Goal: Task Accomplishment & Management: Manage account settings

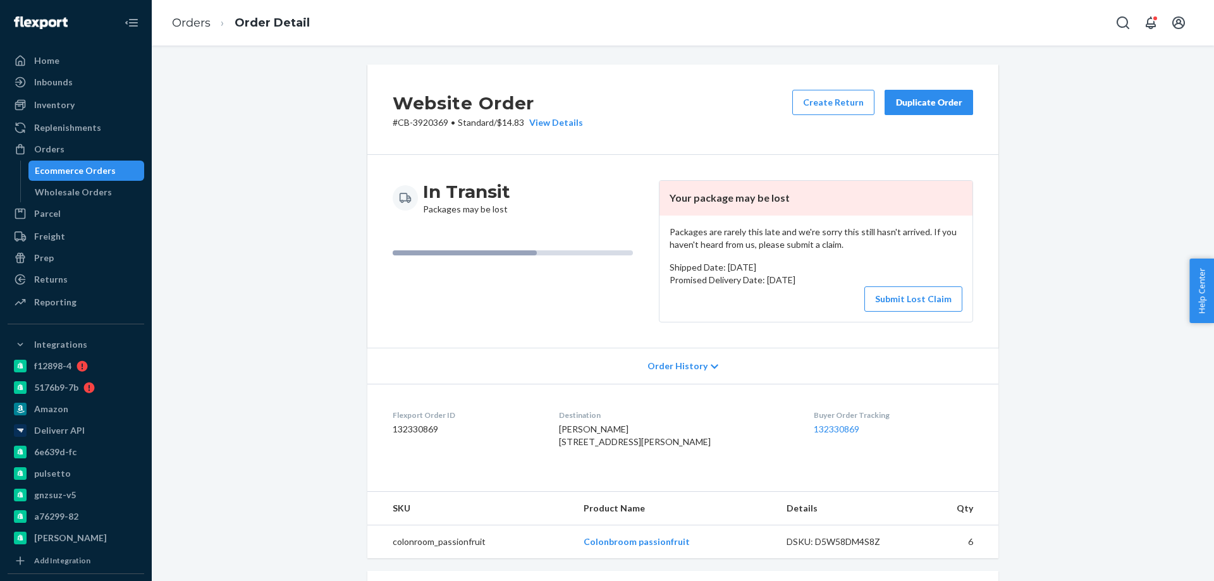
click at [97, 171] on div "Ecommerce Orders" at bounding box center [75, 170] width 81 height 13
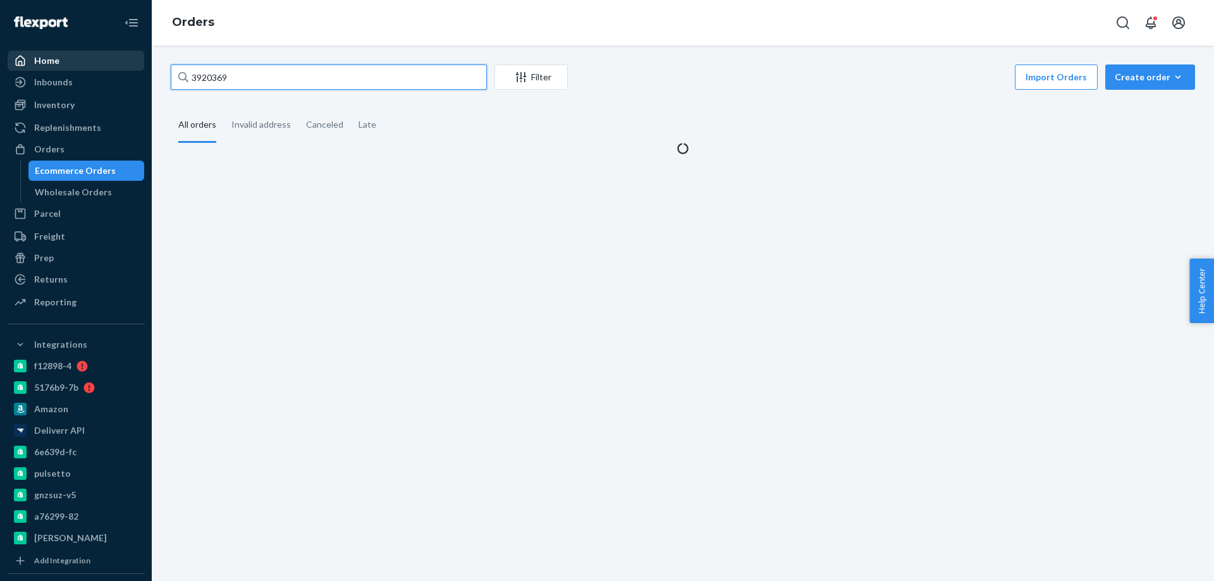
drag, startPoint x: 97, startPoint y: 171, endPoint x: 55, endPoint y: 59, distance: 120.3
click at [58, 60] on div "Home Inbounds Shipping Plans Problems Inventory Products Branded Packaging Repl…" at bounding box center [607, 290] width 1214 height 581
paste input "47092"
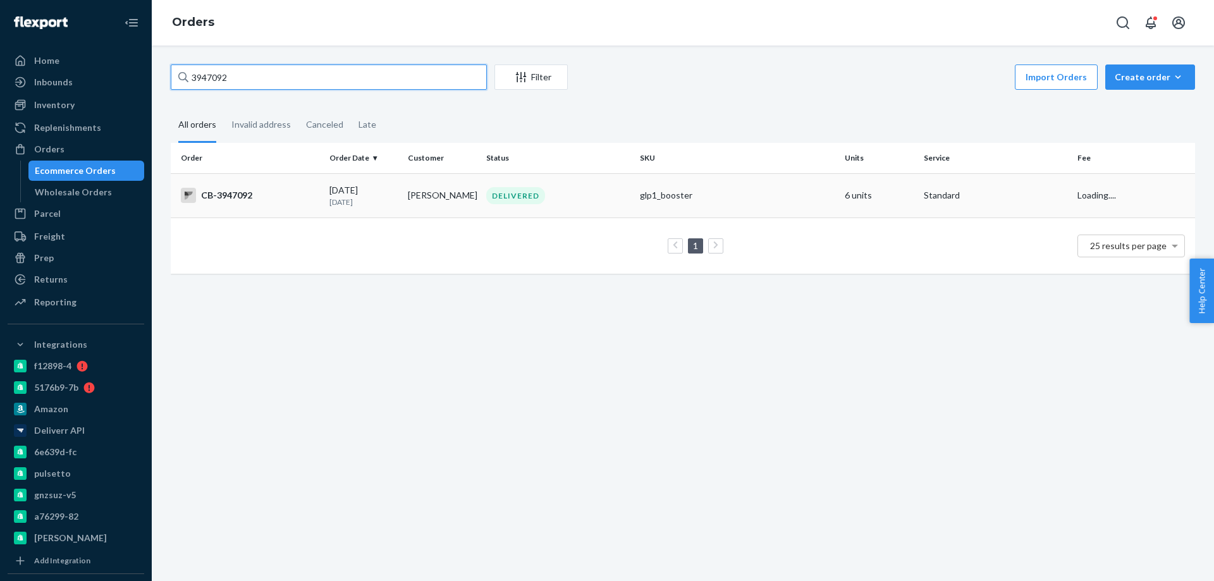
type input "3947092"
click at [395, 197] on p "1 month ago" at bounding box center [363, 202] width 68 height 11
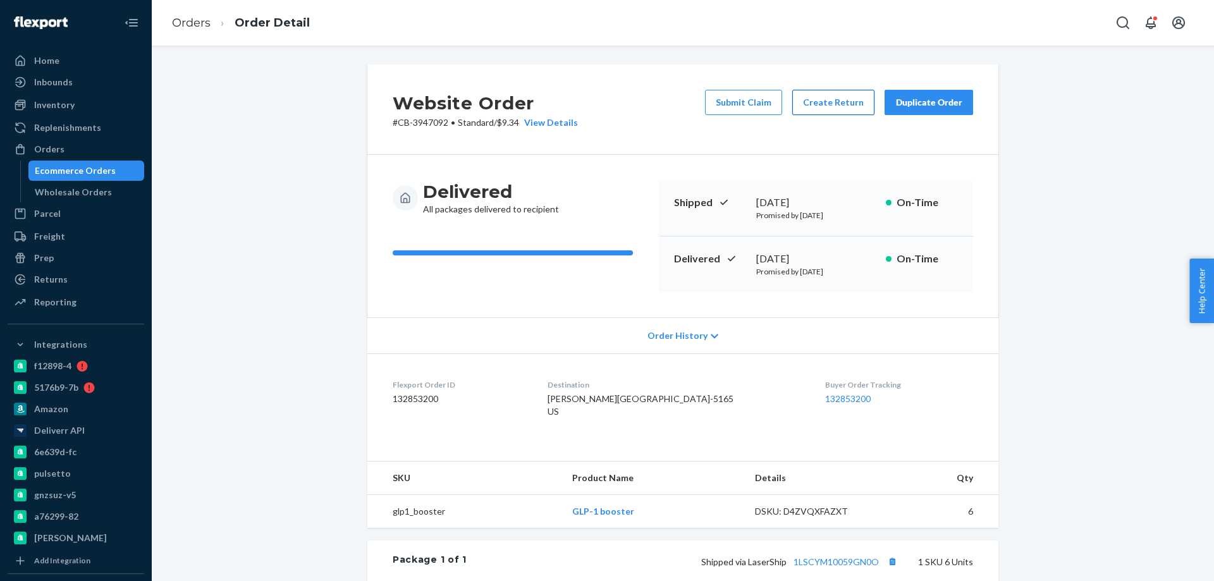
click at [844, 109] on button "Create Return" at bounding box center [833, 102] width 82 height 25
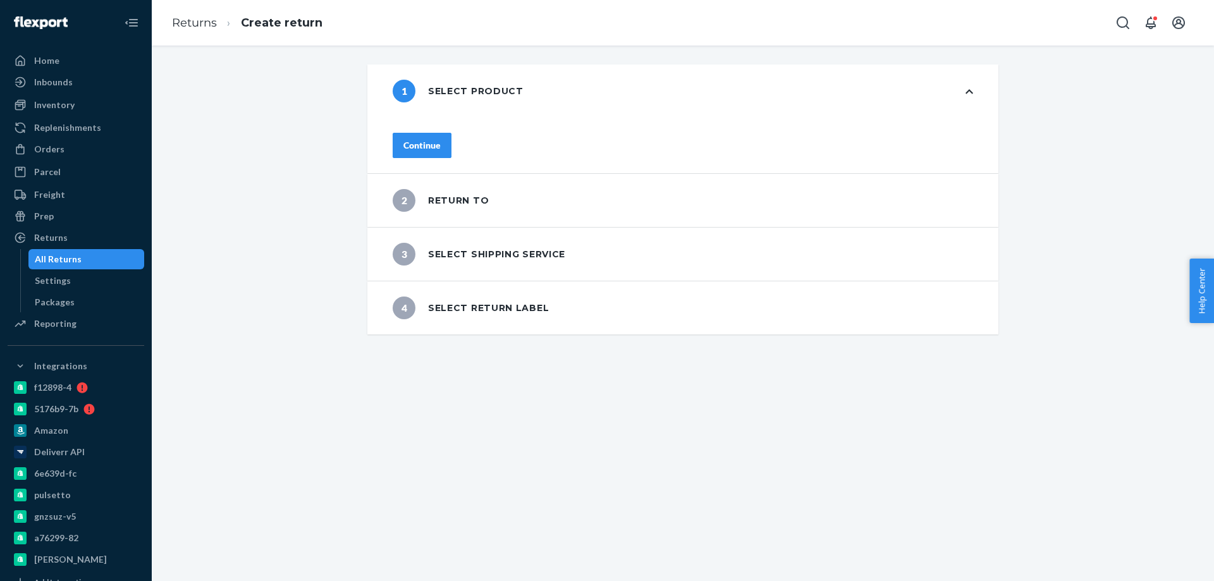
click at [441, 139] on div "Continue" at bounding box center [421, 145] width 37 height 13
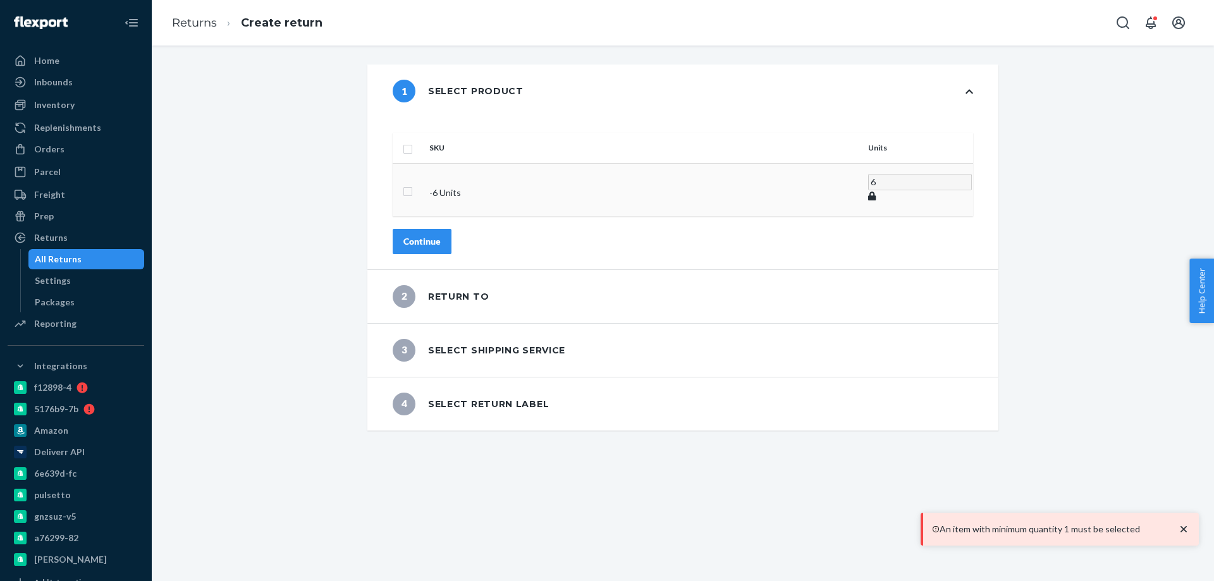
click at [413, 183] on input "checkbox" at bounding box center [408, 189] width 10 height 13
checkbox input "true"
drag, startPoint x: 790, startPoint y: 170, endPoint x: 746, endPoint y: 168, distance: 44.3
click at [748, 168] on tr "- 6 Units 6" at bounding box center [683, 187] width 581 height 49
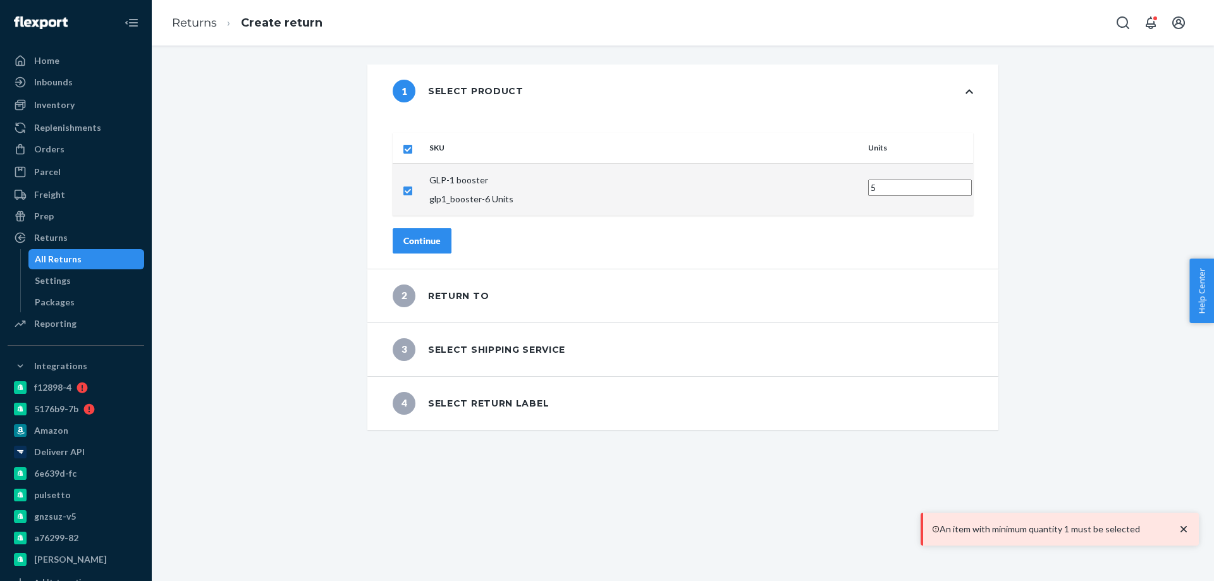
type input "5"
click at [441, 235] on div "Continue" at bounding box center [421, 241] width 37 height 13
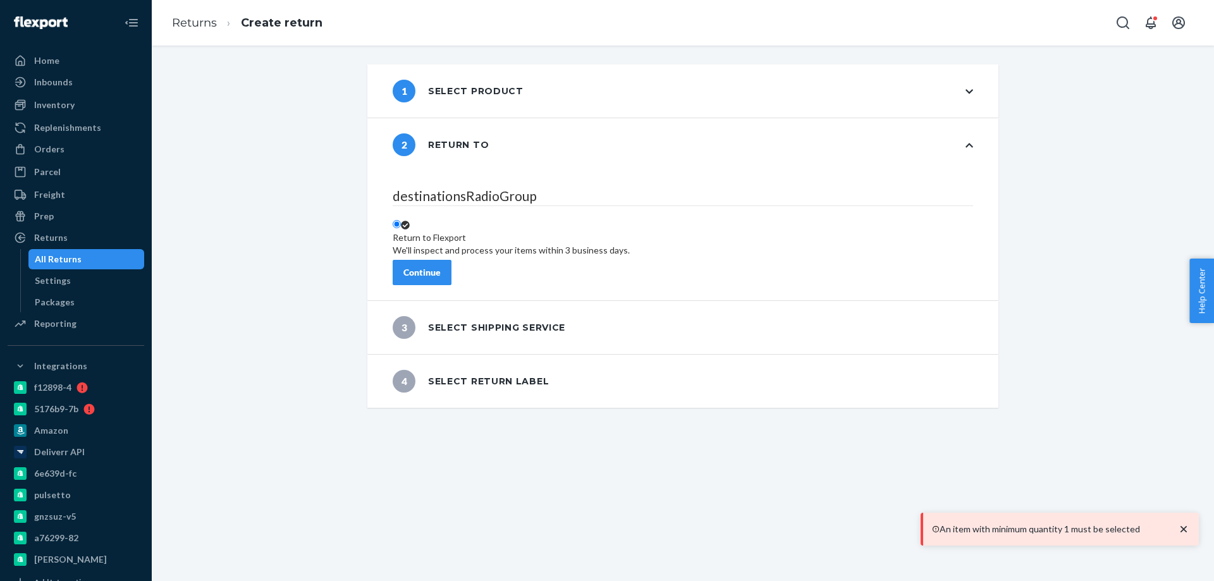
click at [441, 268] on div "Continue" at bounding box center [421, 272] width 37 height 13
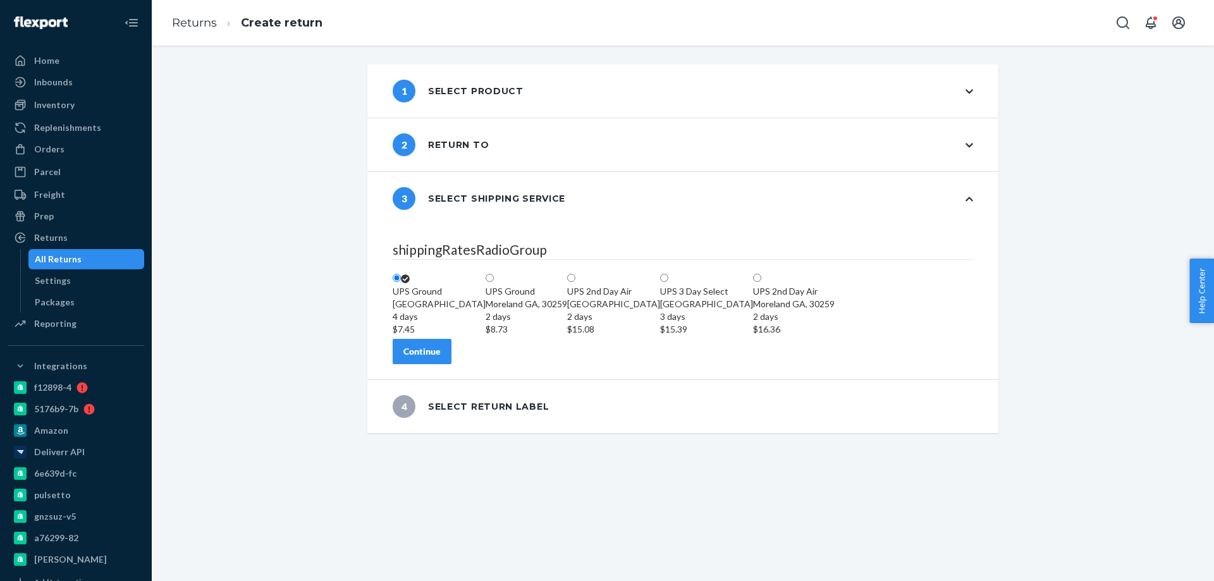
click at [452, 364] on button "Continue" at bounding box center [422, 351] width 59 height 25
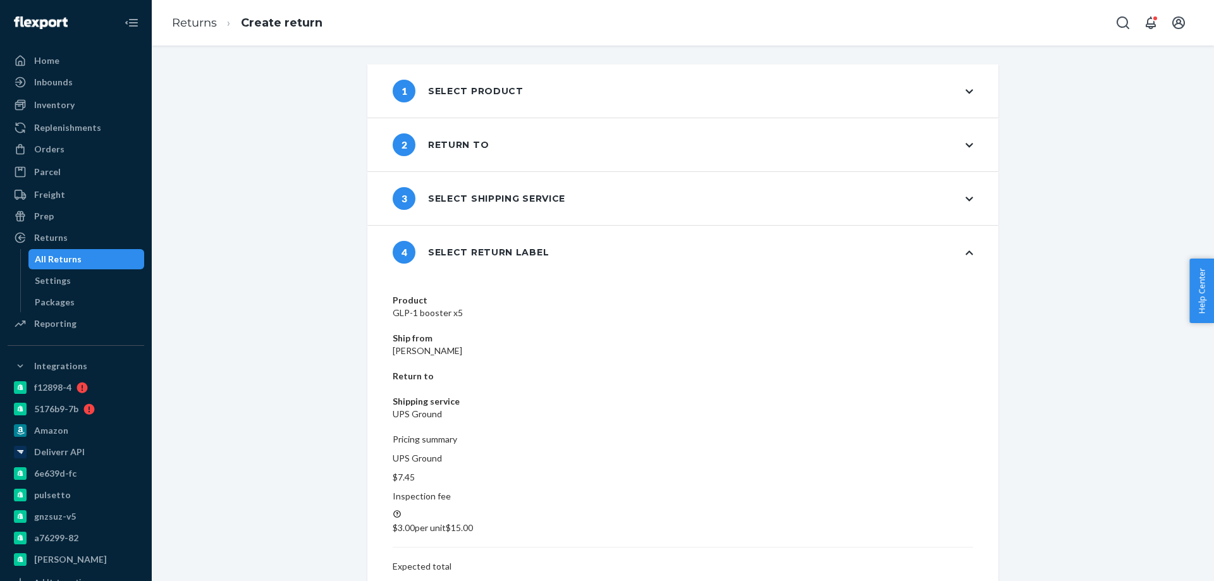
drag, startPoint x: 928, startPoint y: 486, endPoint x: 898, endPoint y: 487, distance: 29.7
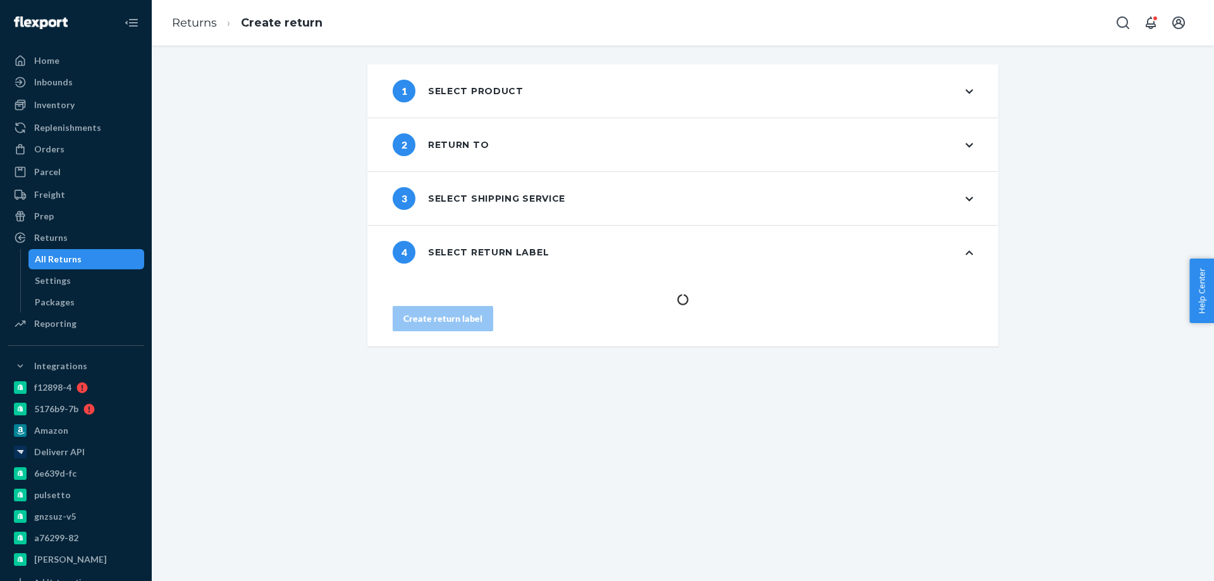
click at [446, 478] on div "1 Select product 2 Return to 3 Select shipping service 4 Select return label Cr…" at bounding box center [683, 314] width 1062 height 536
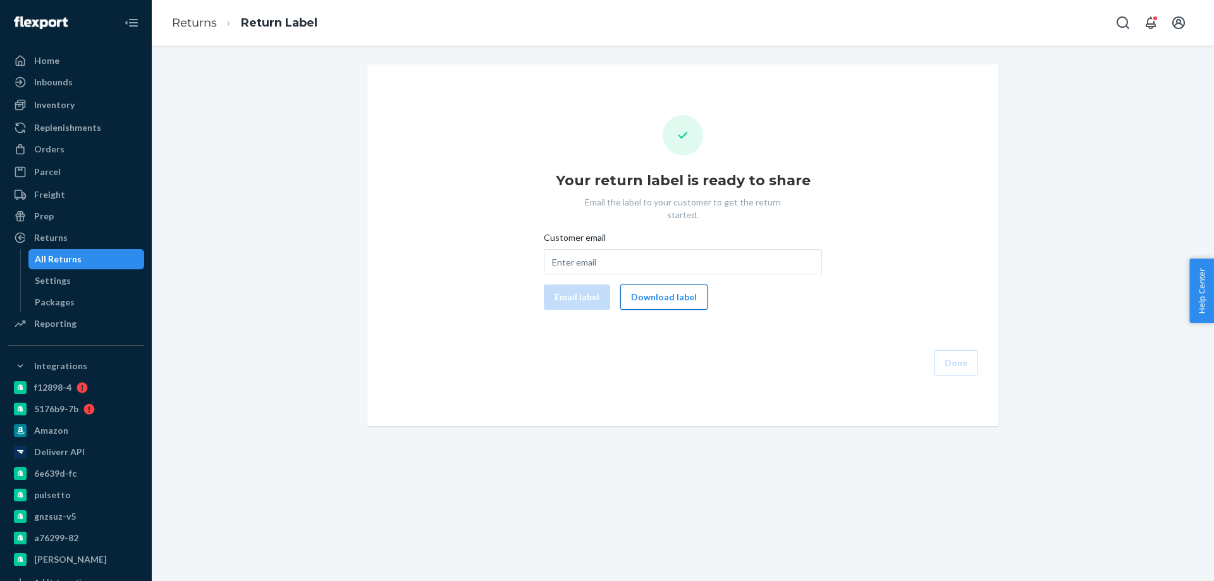
click at [661, 285] on button "Download label" at bounding box center [663, 297] width 87 height 25
click at [67, 152] on div "Orders" at bounding box center [76, 149] width 134 height 18
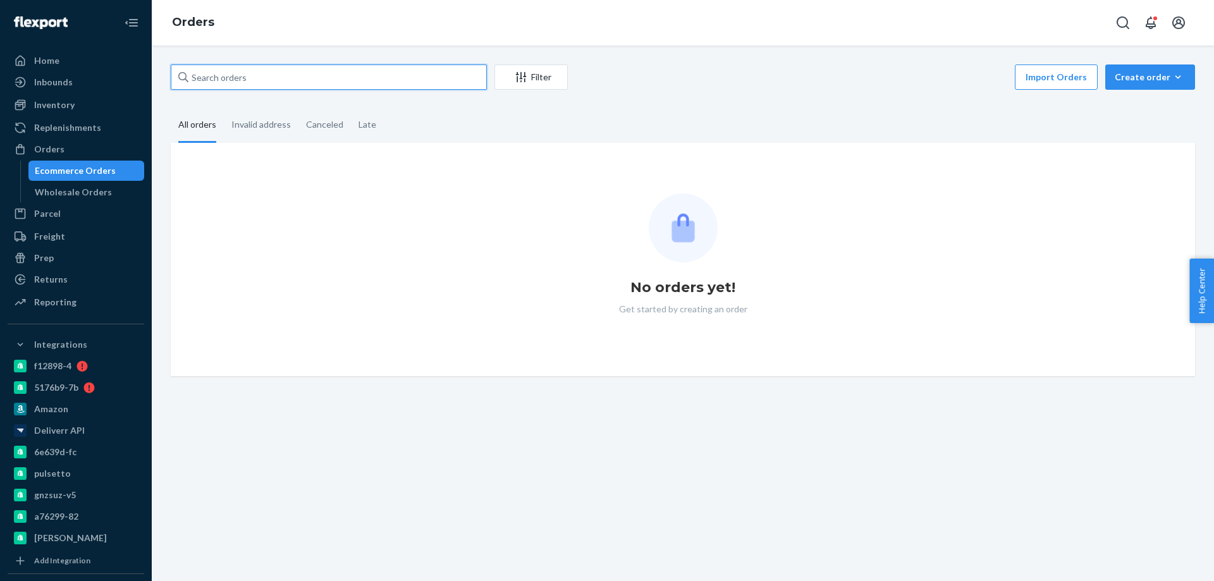
click at [286, 82] on input "text" at bounding box center [329, 77] width 316 height 25
paste input "4052417"
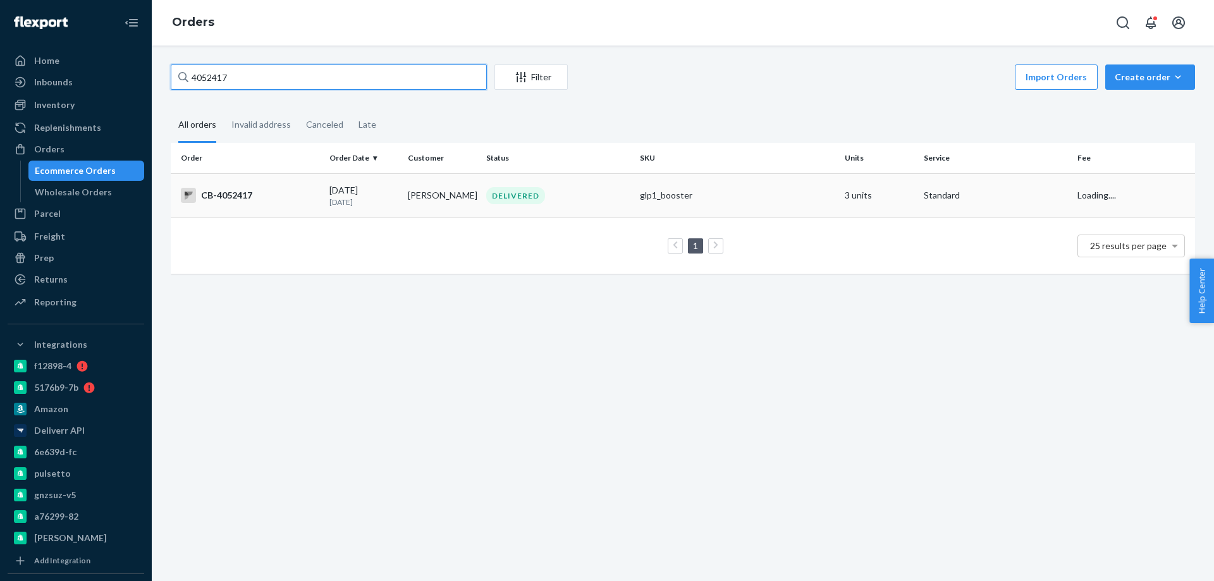
type input "4052417"
click at [342, 204] on p "5 days ago" at bounding box center [363, 202] width 68 height 11
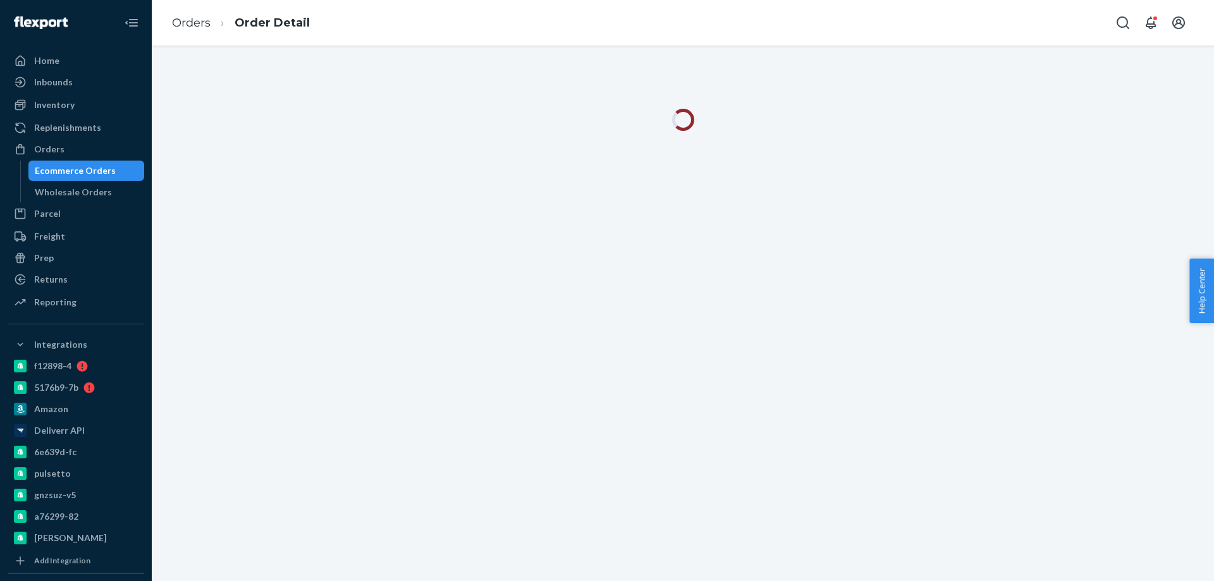
click at [508, 11] on div "Orders Order Detail" at bounding box center [683, 23] width 1062 height 46
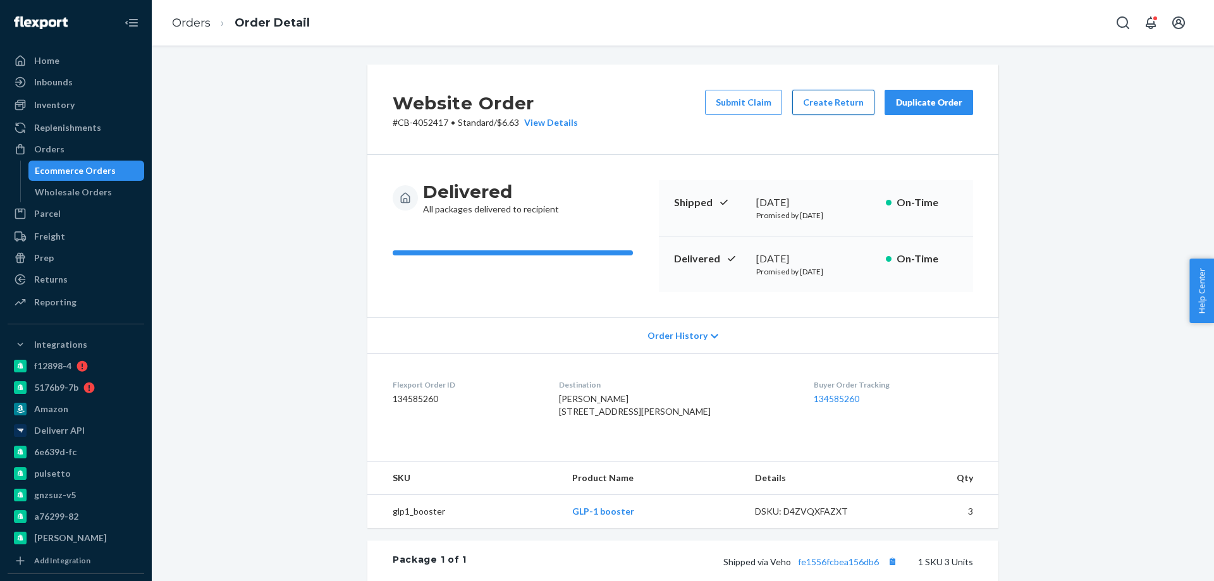
click at [825, 100] on button "Create Return" at bounding box center [833, 102] width 82 height 25
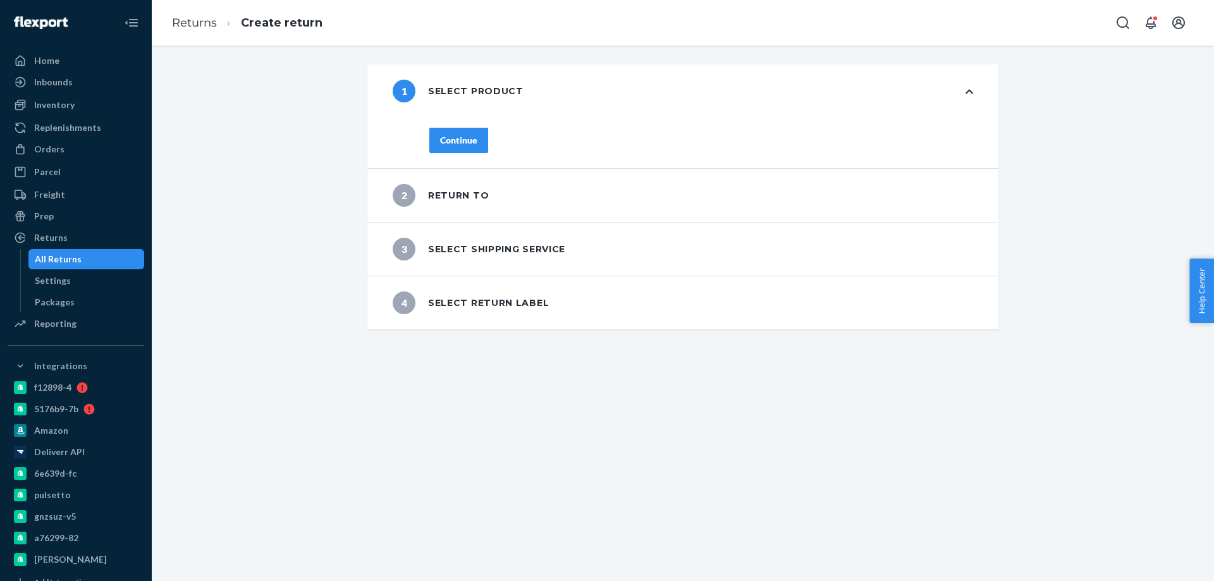
click at [455, 138] on div "Continue" at bounding box center [458, 140] width 37 height 13
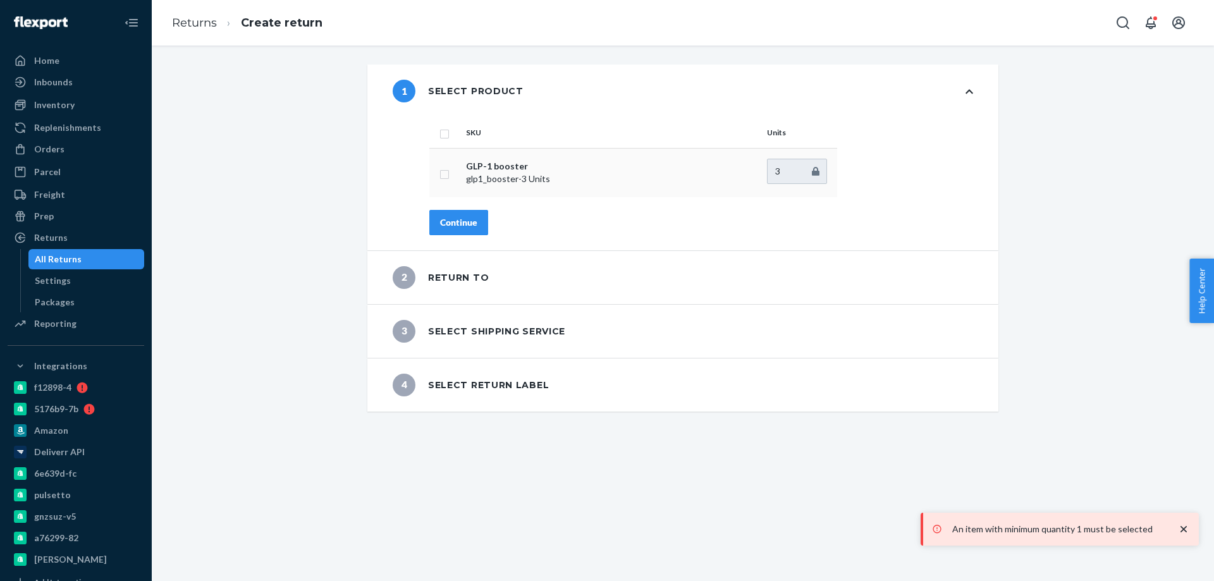
click at [440, 180] on td at bounding box center [445, 172] width 32 height 49
click at [440, 176] on input "checkbox" at bounding box center [445, 172] width 10 height 13
checkbox input "true"
click at [441, 219] on div "Continue" at bounding box center [458, 222] width 37 height 13
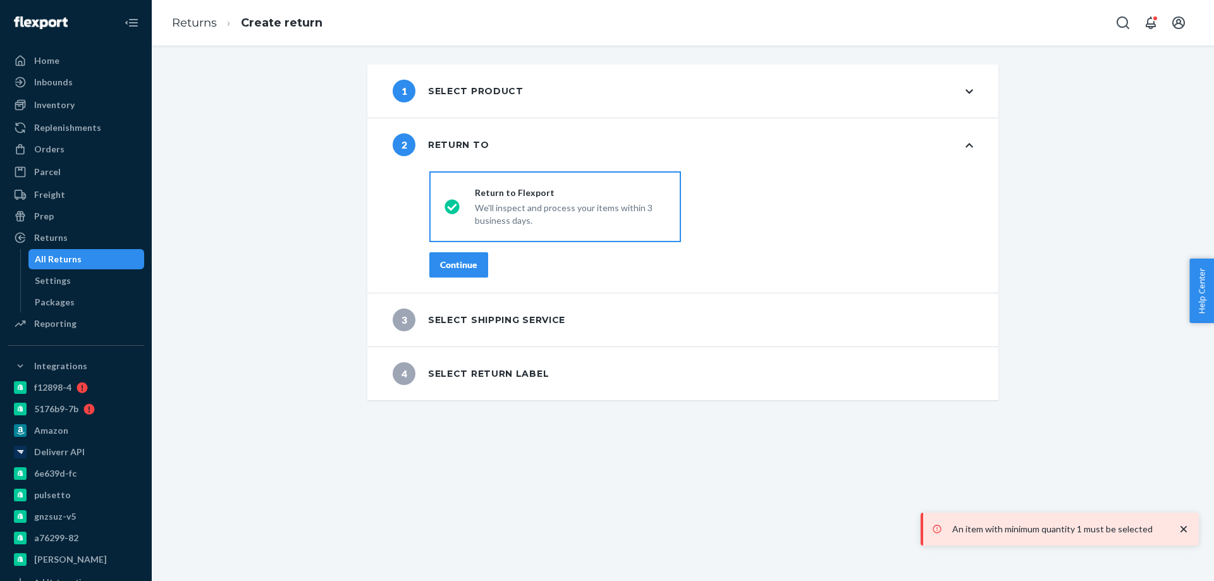
click at [469, 264] on div "Continue" at bounding box center [458, 265] width 37 height 13
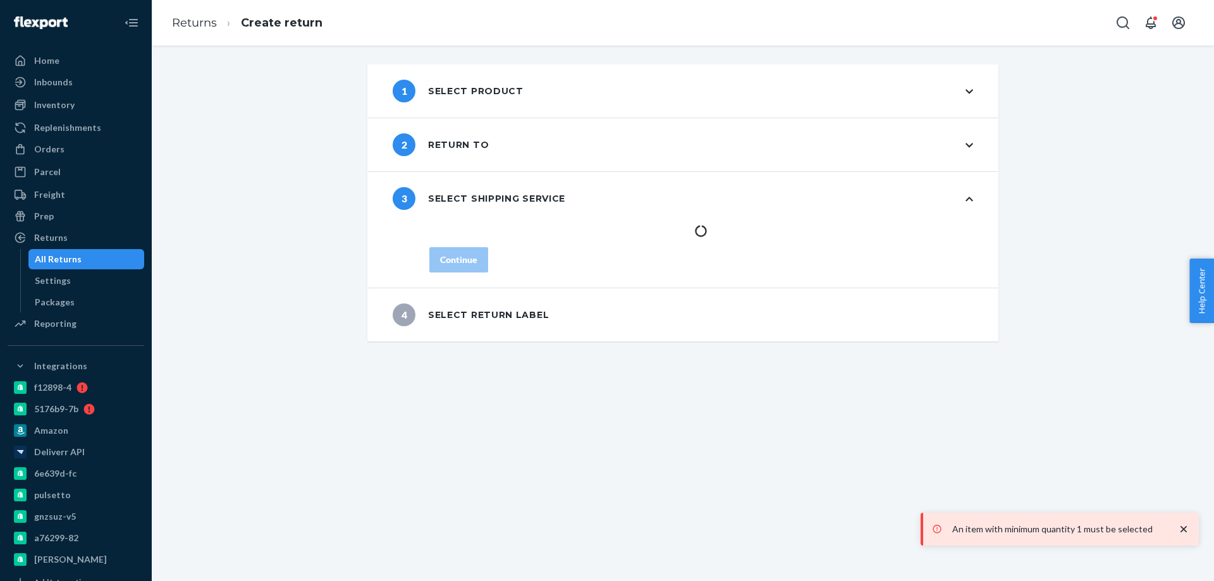
click at [524, 488] on div "1 Select product 2 Return to 3 Select shipping service Continue 4 Select return…" at bounding box center [683, 314] width 1062 height 536
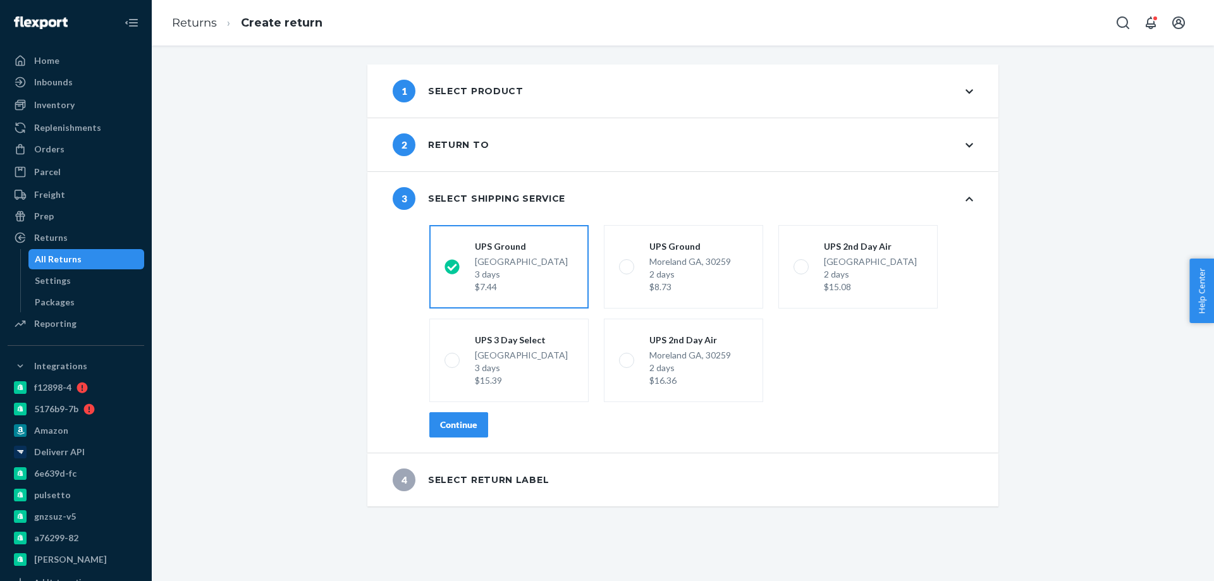
click at [440, 431] on div "Continue" at bounding box center [458, 425] width 37 height 13
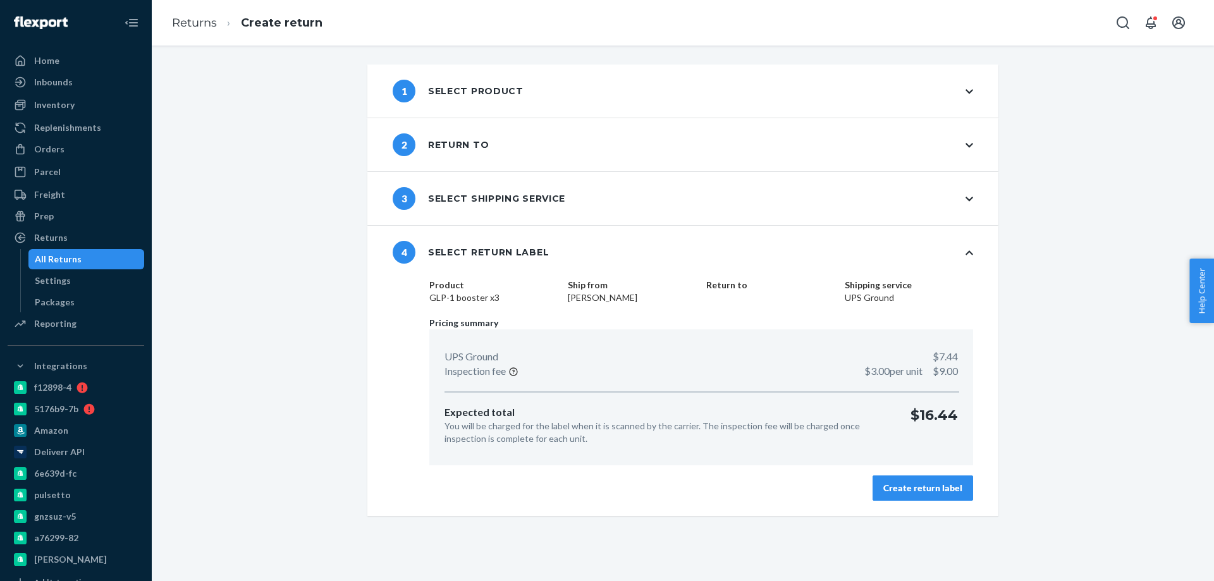
click at [906, 486] on div "Create return label" at bounding box center [922, 488] width 79 height 13
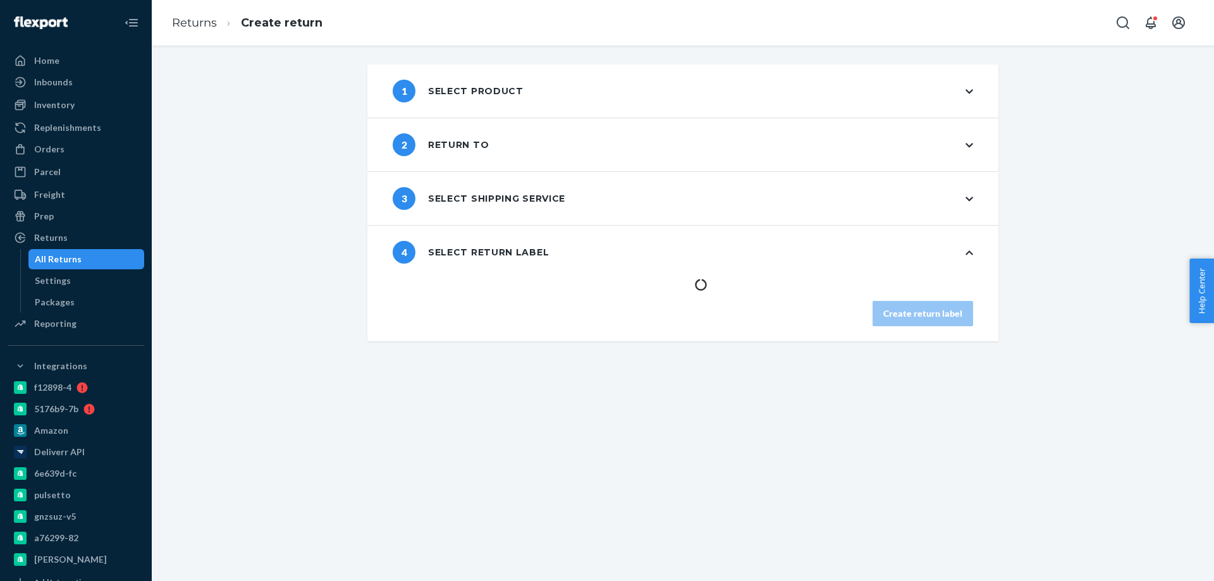
click at [562, 466] on div "1 Select product 2 Return to 3 Select shipping service 4 Select return label Cr…" at bounding box center [683, 314] width 1062 height 536
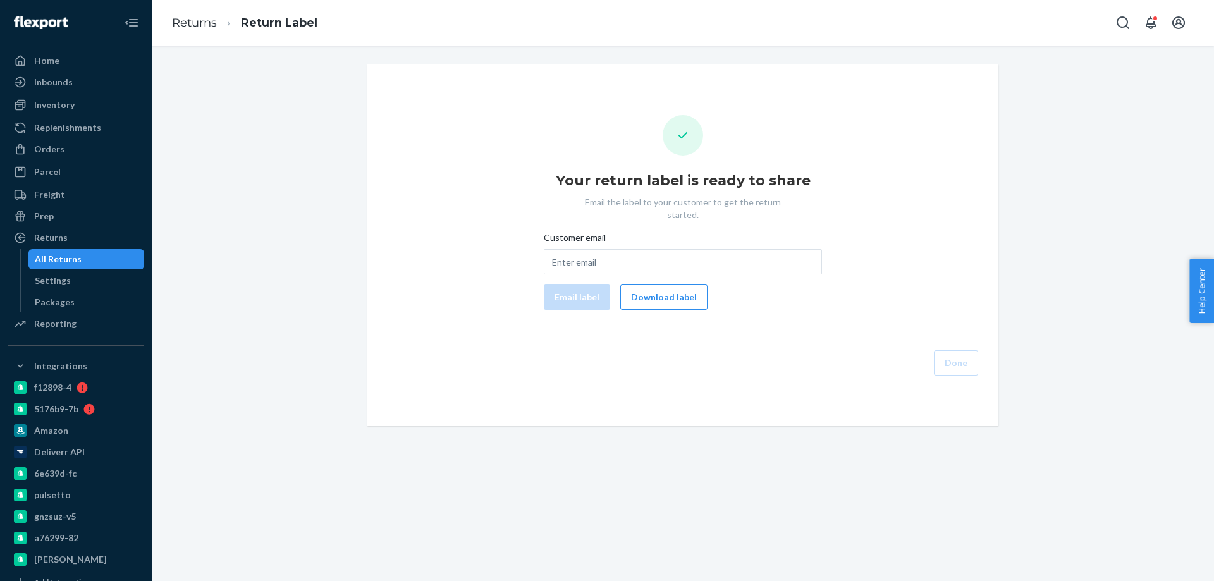
click at [649, 286] on button "Download label" at bounding box center [663, 297] width 87 height 25
click at [87, 155] on div "Orders" at bounding box center [76, 149] width 134 height 18
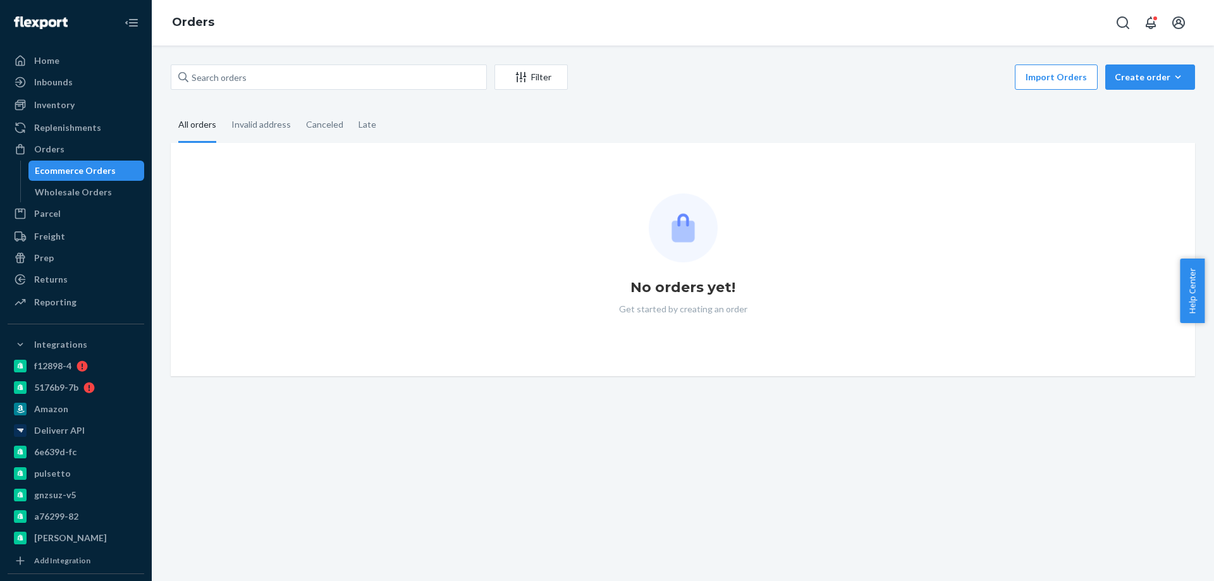
click at [296, 97] on div "Filter Import Orders Create order Ecommerce order Removal order All orders Inva…" at bounding box center [682, 221] width 1043 height 312
click at [308, 85] on input "text" at bounding box center [329, 77] width 316 height 25
paste input "3952052"
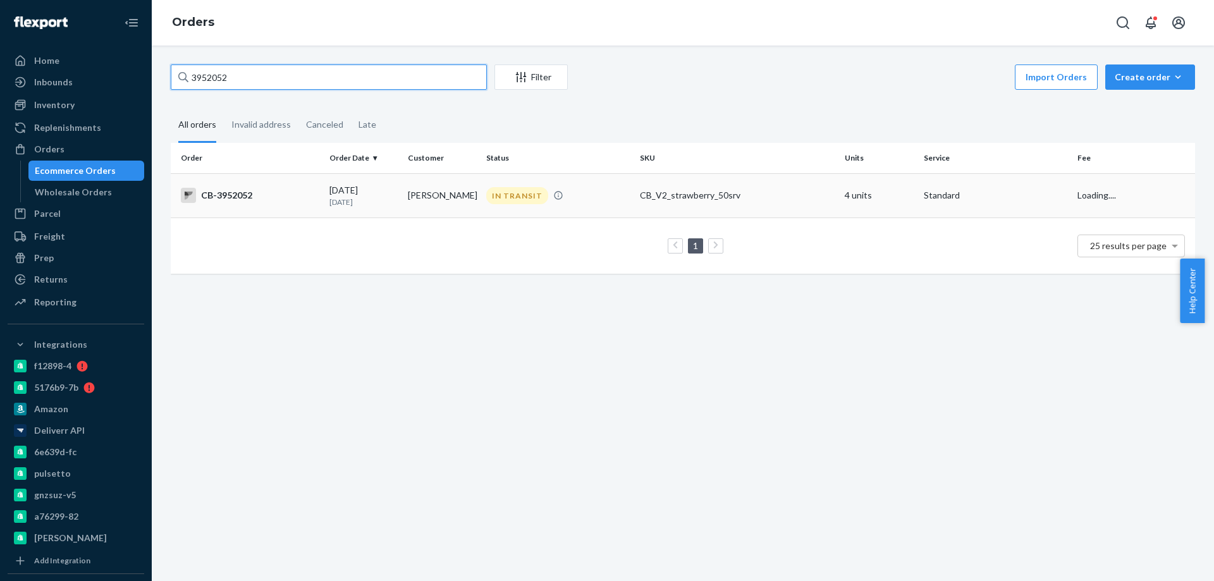
type input "3952052"
click at [454, 198] on td "Karen Littlefield" at bounding box center [442, 195] width 78 height 44
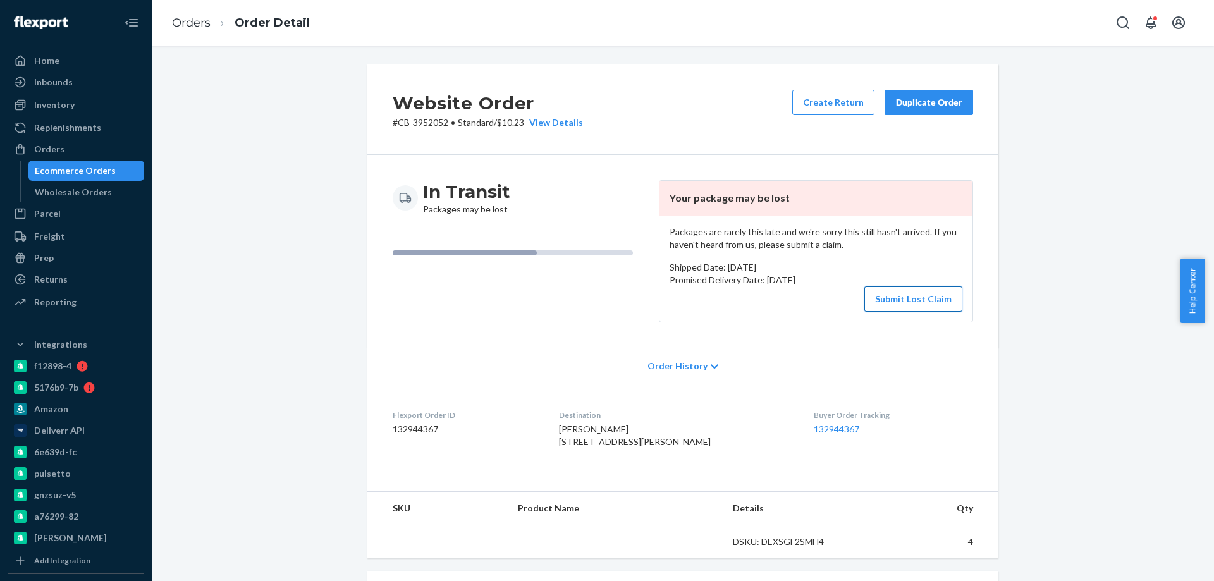
click at [902, 293] on button "Submit Lost Claim" at bounding box center [913, 298] width 98 height 25
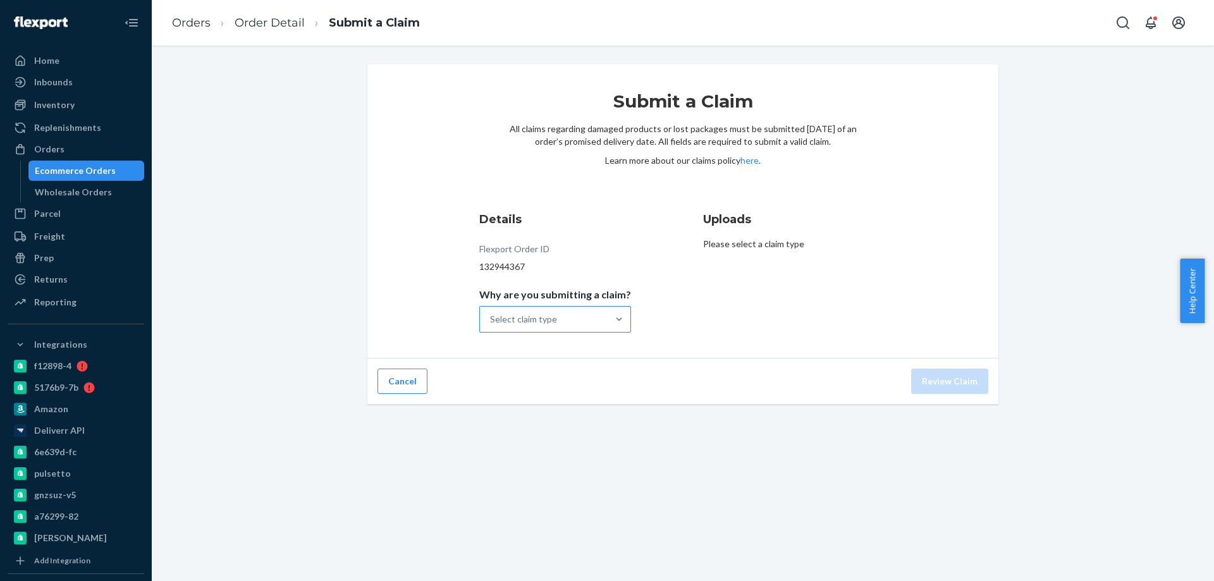
click at [582, 324] on div "Select claim type" at bounding box center [544, 319] width 128 height 25
click at [491, 324] on input "Why are you submitting a claim? Select claim type" at bounding box center [490, 319] width 1 height 13
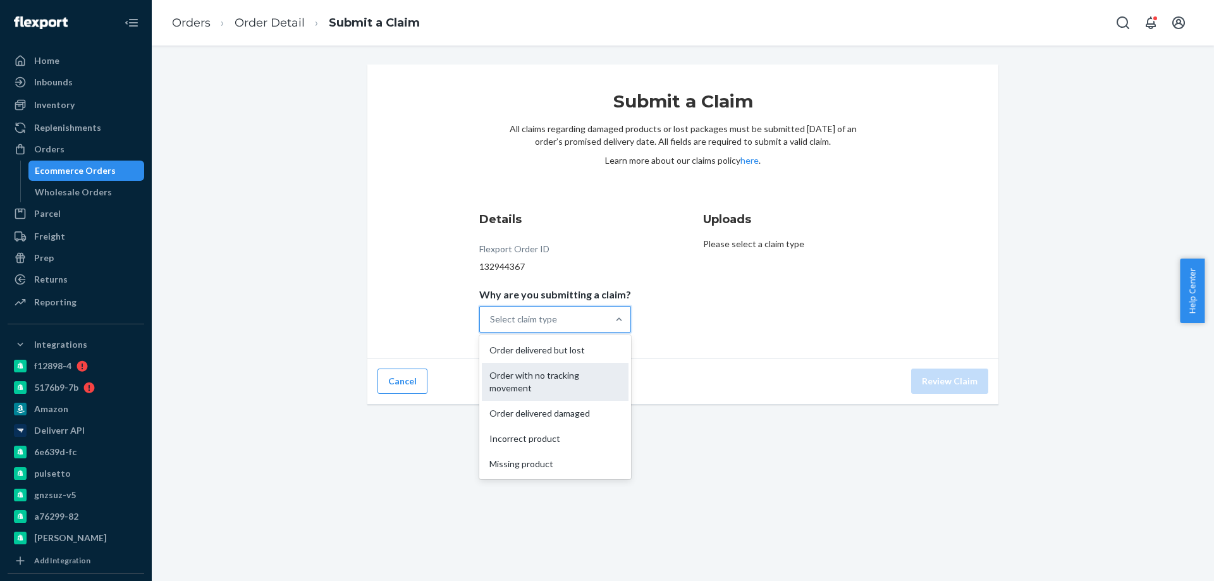
click at [564, 378] on div "Order with no tracking movement" at bounding box center [555, 382] width 147 height 38
click at [491, 326] on input "Why are you submitting a claim? option Order with no tracking movement focused,…" at bounding box center [490, 319] width 1 height 13
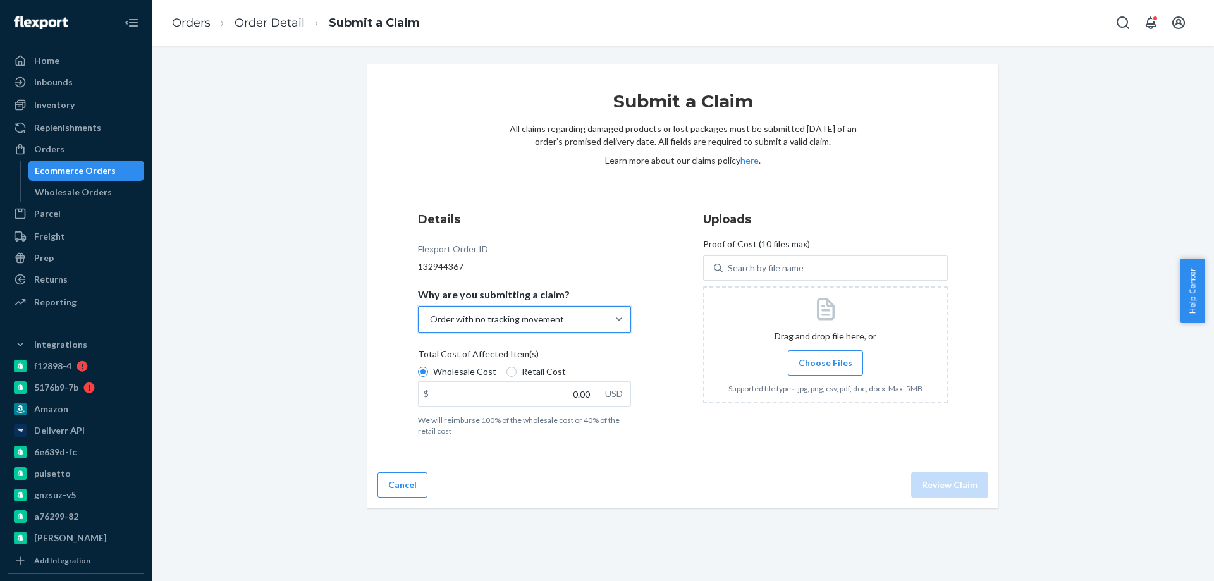
click at [801, 364] on span "Choose Files" at bounding box center [826, 363] width 54 height 13
click at [825, 364] on input "Choose Files" at bounding box center [825, 363] width 1 height 14
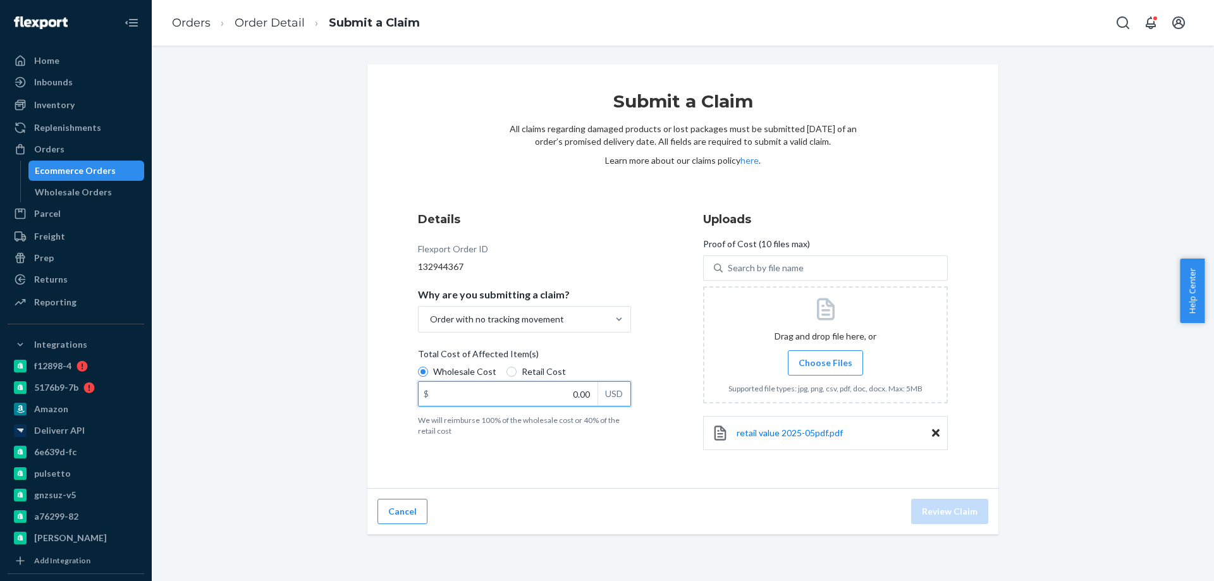
click at [486, 391] on input "0.00" at bounding box center [508, 394] width 179 height 24
paste input "112"
type input "112.00"
click at [913, 522] on button "Review Claim" at bounding box center [949, 511] width 77 height 25
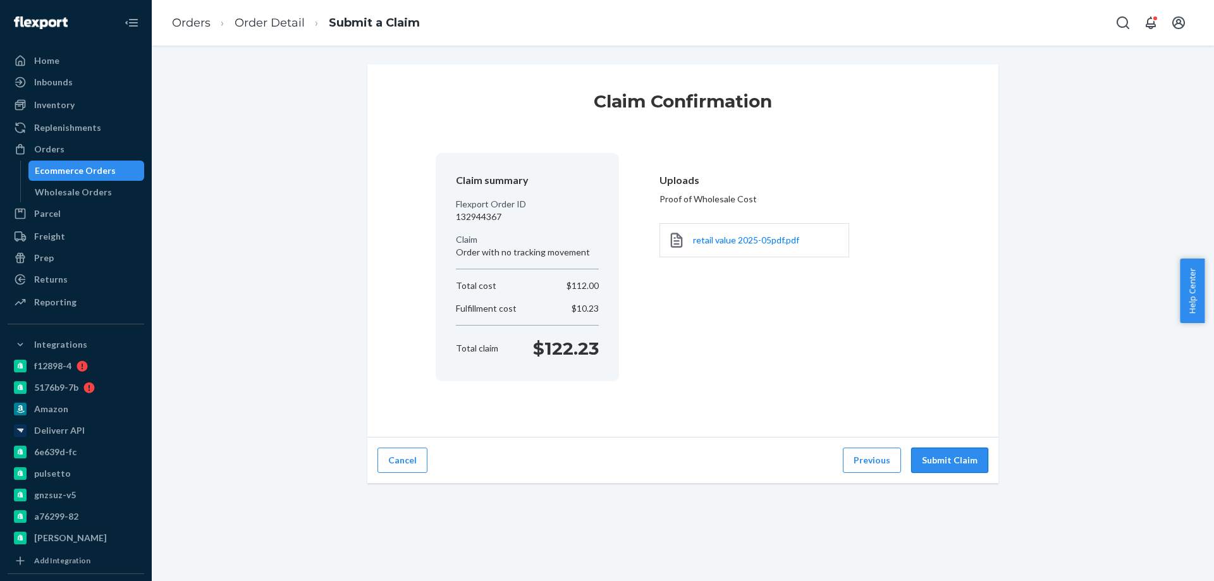
click at [942, 462] on button "Submit Claim" at bounding box center [949, 460] width 77 height 25
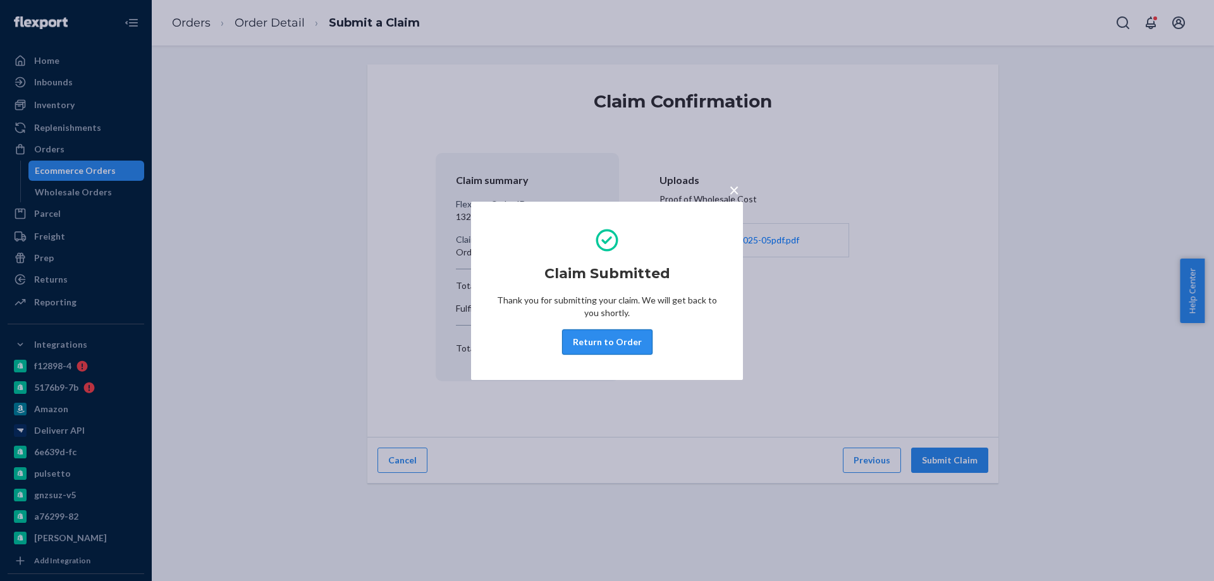
click at [618, 338] on button "Return to Order" at bounding box center [607, 341] width 90 height 25
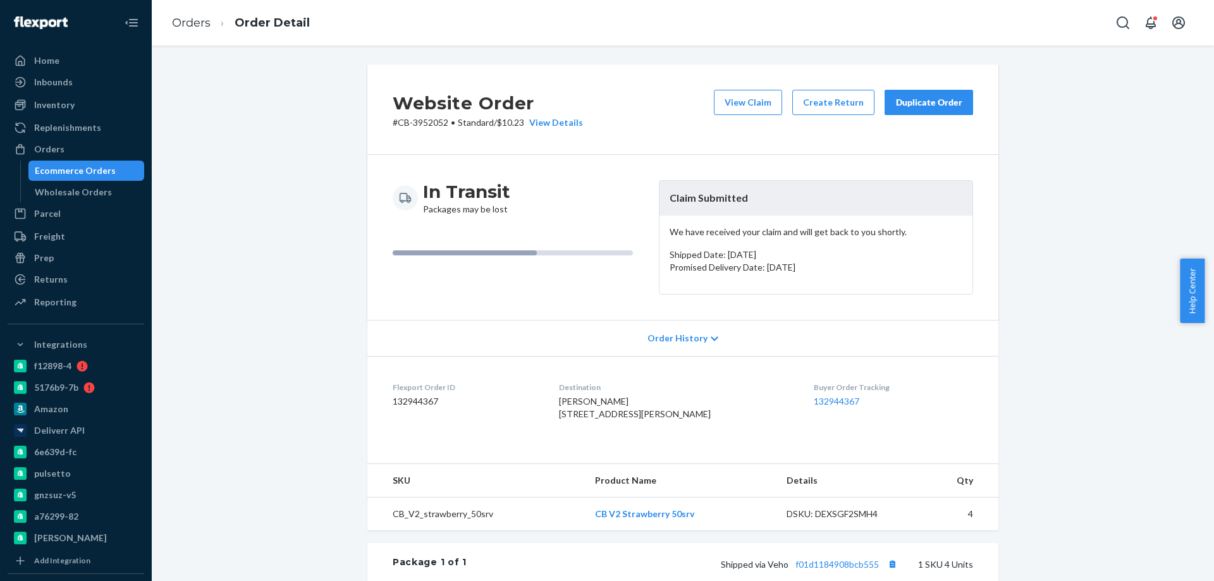
click at [97, 167] on div "Ecommerce Orders" at bounding box center [75, 170] width 81 height 13
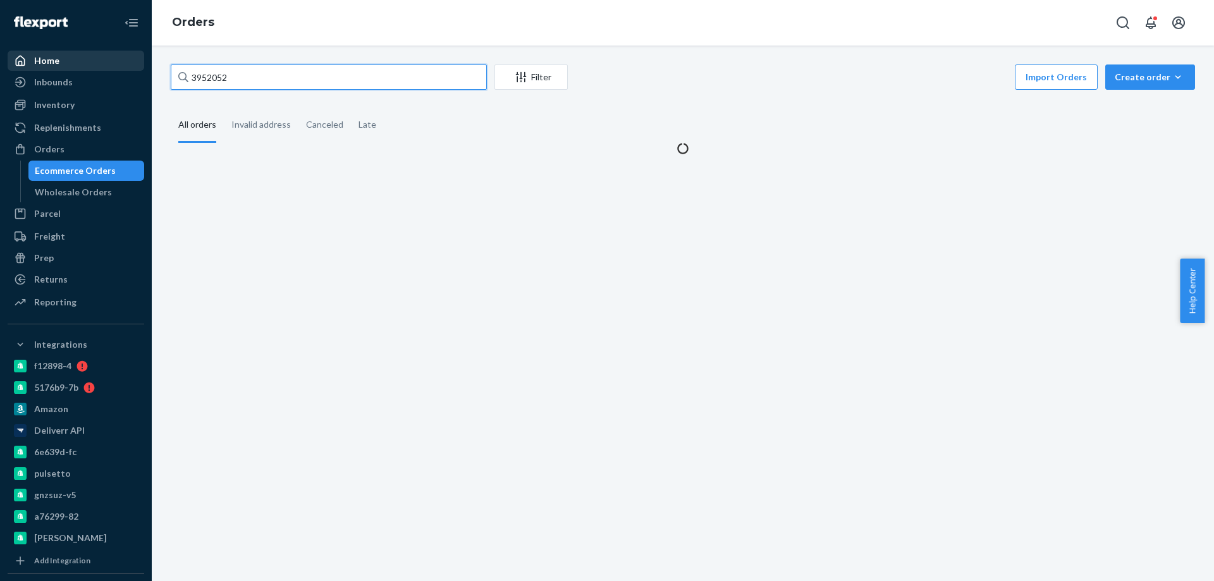
drag, startPoint x: 275, startPoint y: 81, endPoint x: 97, endPoint y: 70, distance: 178.7
click at [115, 70] on div "Home Inbounds Shipping Plans Problems Inventory Products Branded Packaging Repl…" at bounding box center [607, 290] width 1214 height 581
paste input "4045473"
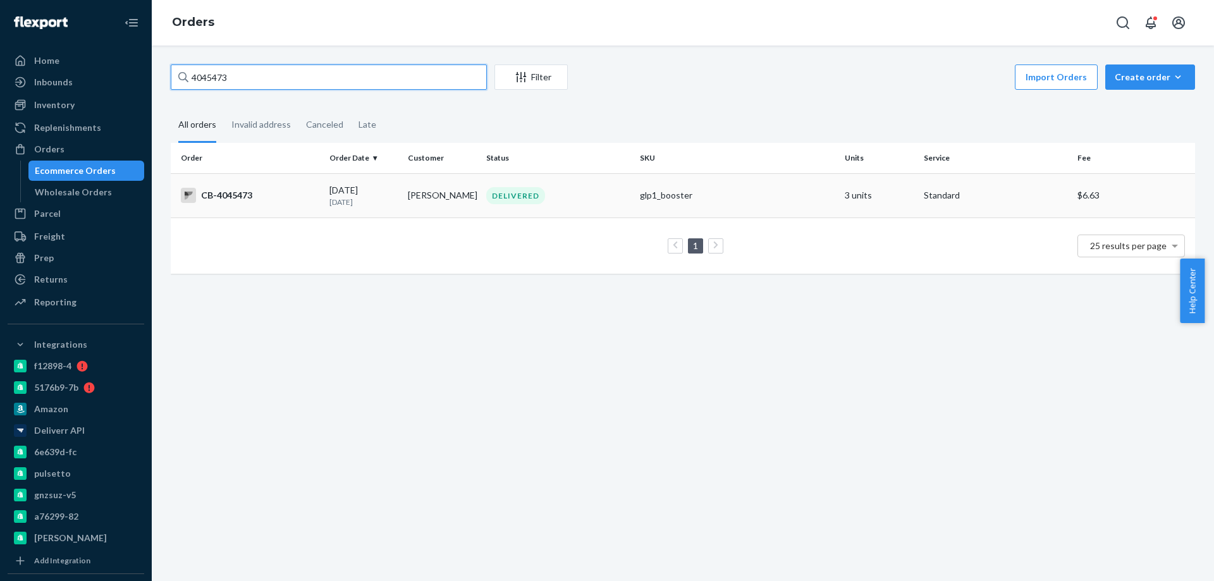
type input "4045473"
click at [417, 198] on td "Christy Hughes" at bounding box center [442, 195] width 78 height 44
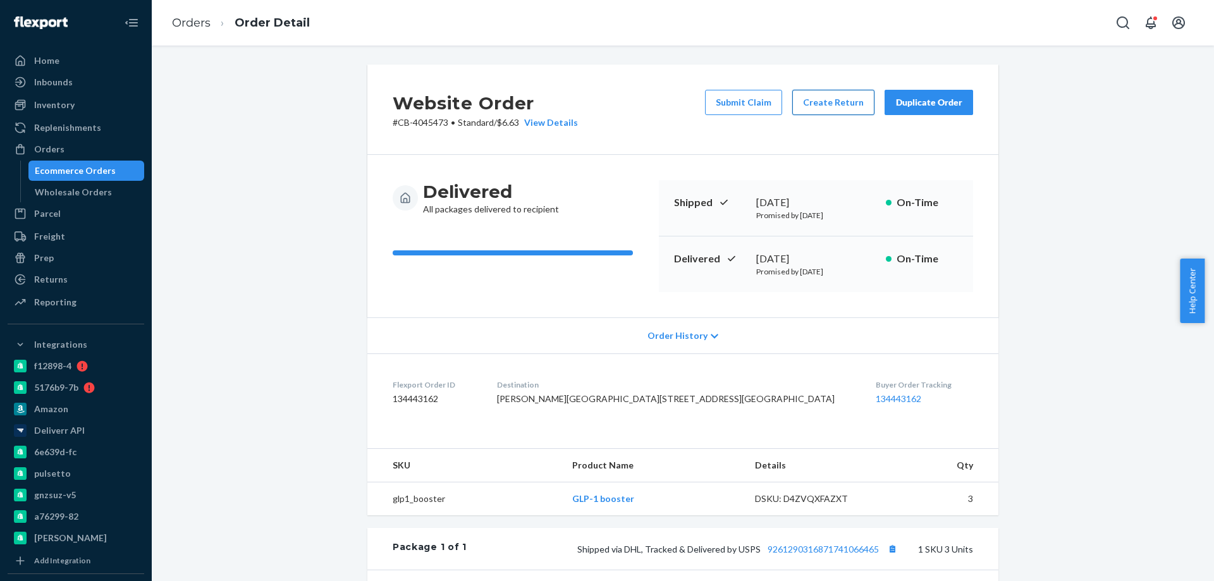
click at [808, 97] on button "Create Return" at bounding box center [833, 102] width 82 height 25
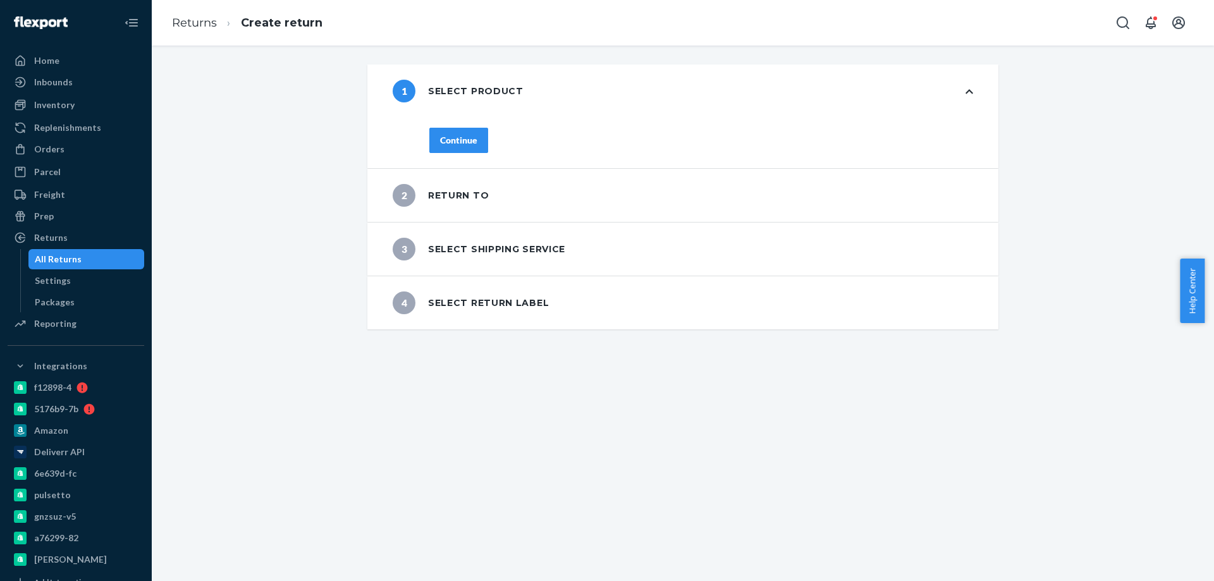
click at [451, 144] on div "Continue" at bounding box center [458, 140] width 37 height 13
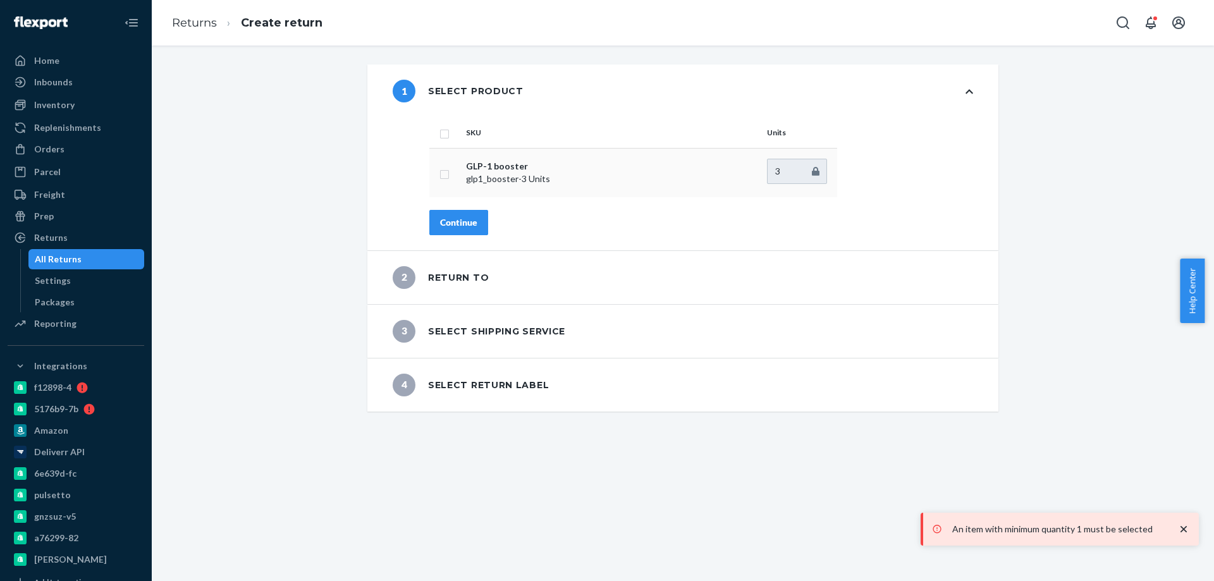
click at [430, 173] on td at bounding box center [445, 172] width 32 height 49
drag, startPoint x: 440, startPoint y: 172, endPoint x: 441, endPoint y: 187, distance: 15.2
click at [440, 173] on input "checkbox" at bounding box center [445, 172] width 10 height 13
checkbox input "true"
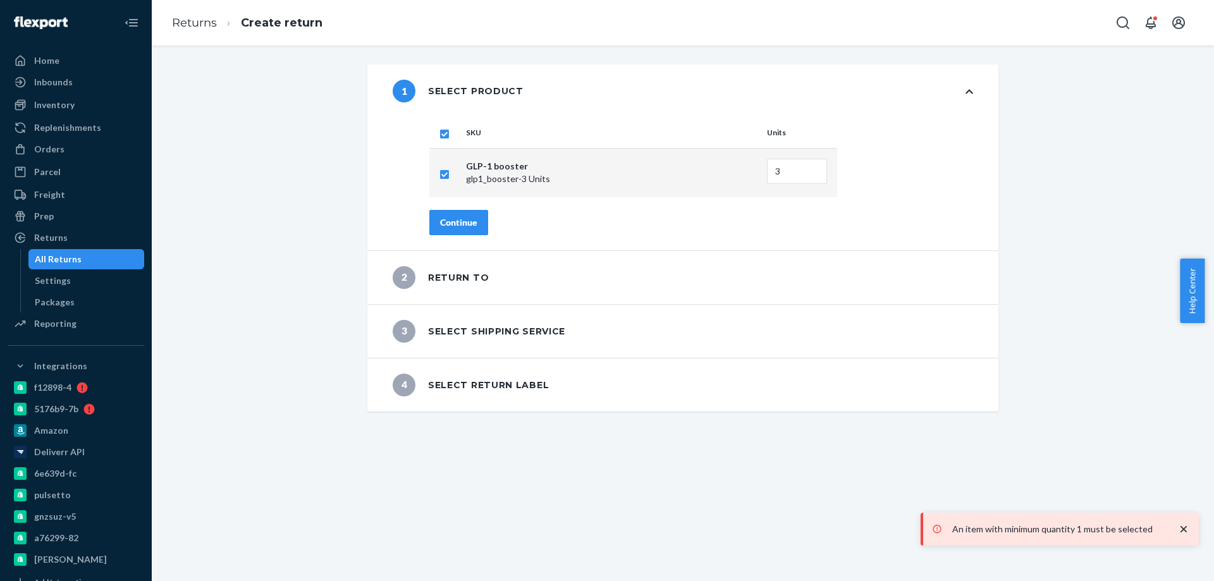
click at [453, 227] on div "Continue" at bounding box center [458, 222] width 37 height 13
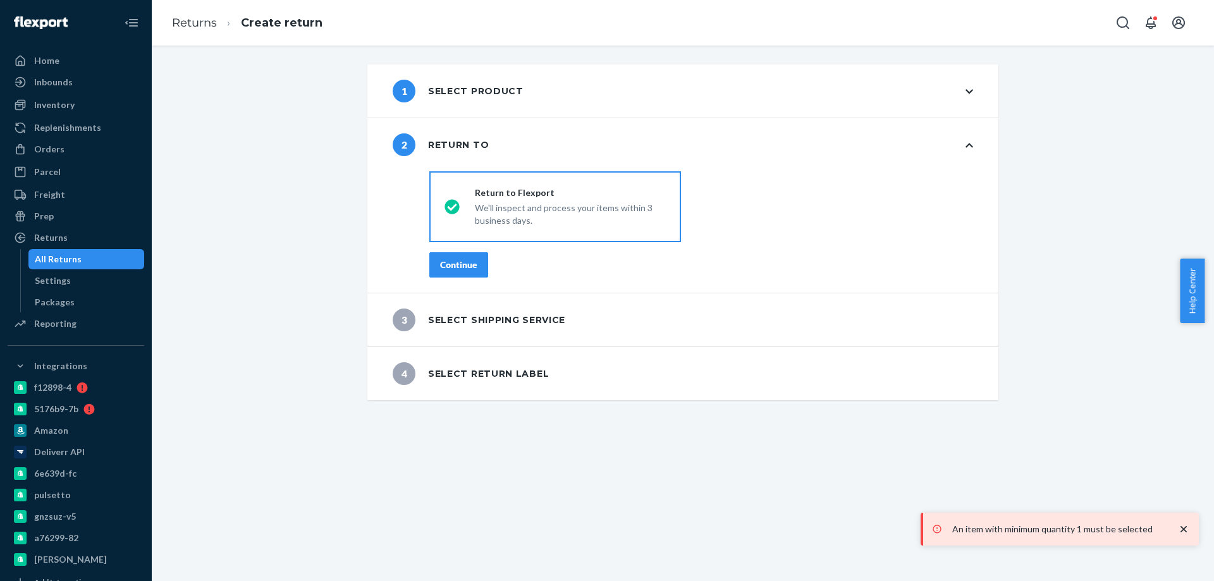
click at [446, 266] on div "Continue" at bounding box center [458, 265] width 37 height 13
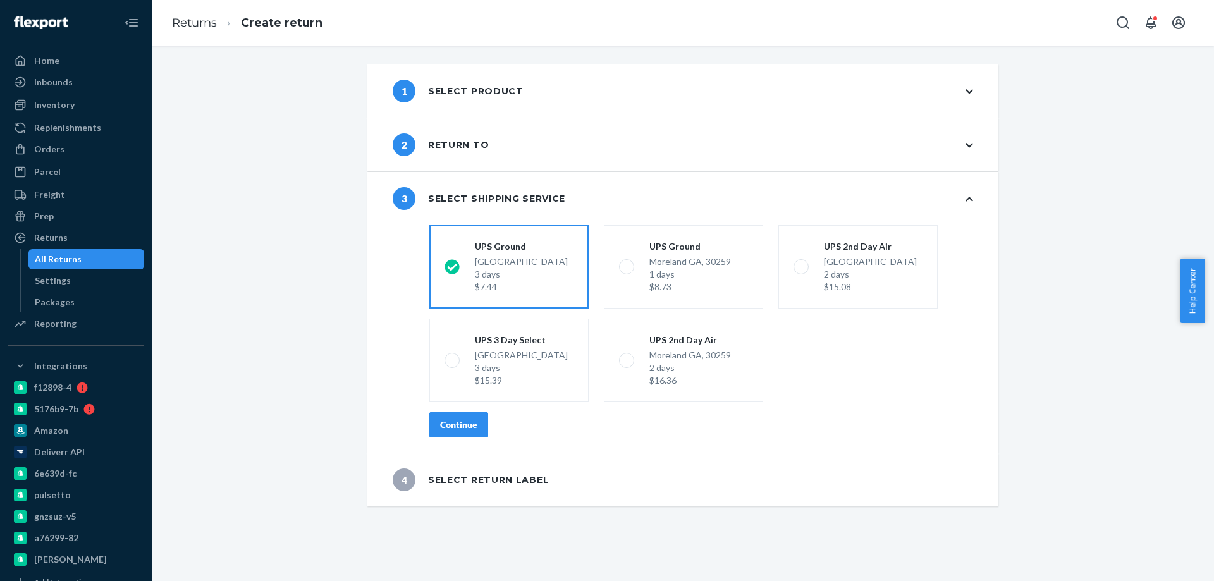
click at [445, 425] on div "Continue" at bounding box center [458, 425] width 37 height 13
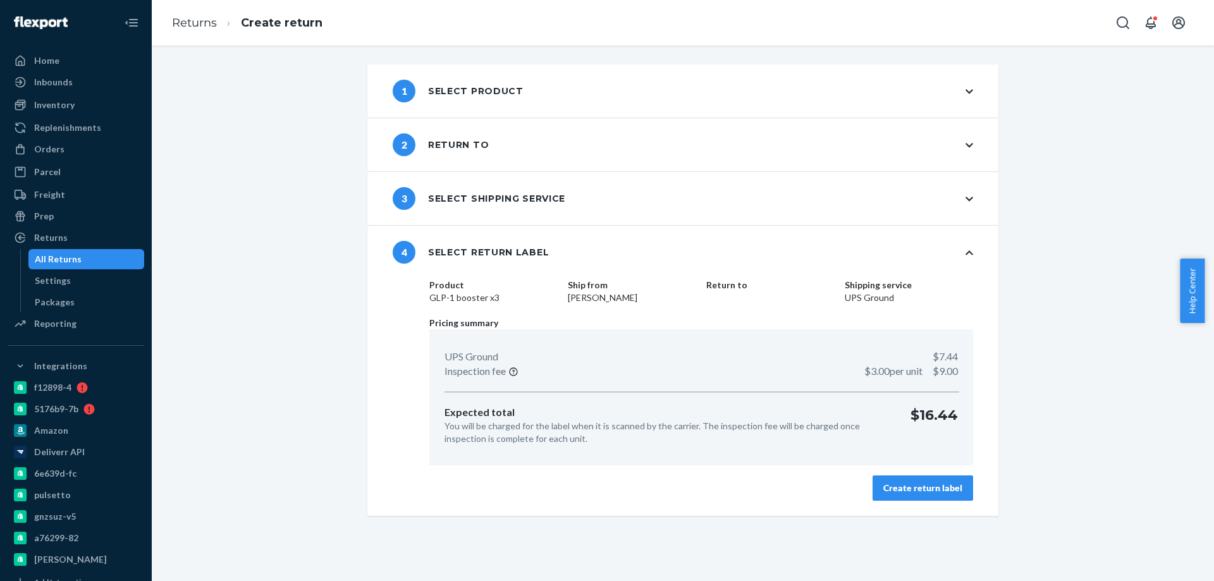
click at [887, 489] on div "Create return label" at bounding box center [922, 488] width 79 height 13
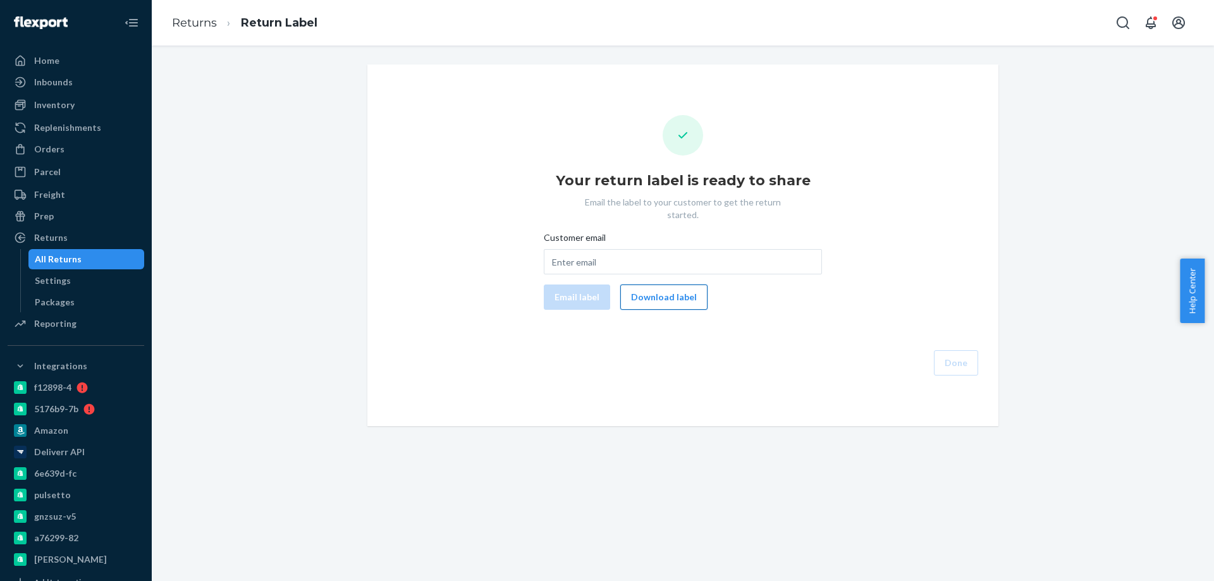
click at [649, 285] on button "Download label" at bounding box center [663, 297] width 87 height 25
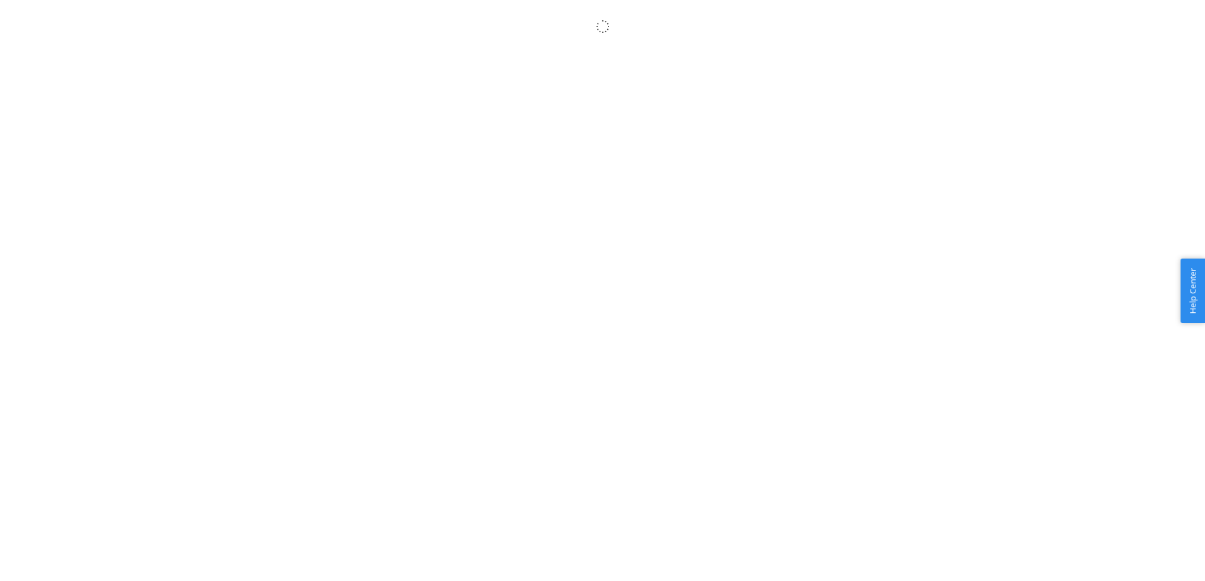
click at [448, 499] on body "× Help Center Username Get Started Inbounds Inventory Orders Billing Fast Tags …" at bounding box center [602, 304] width 1205 height 581
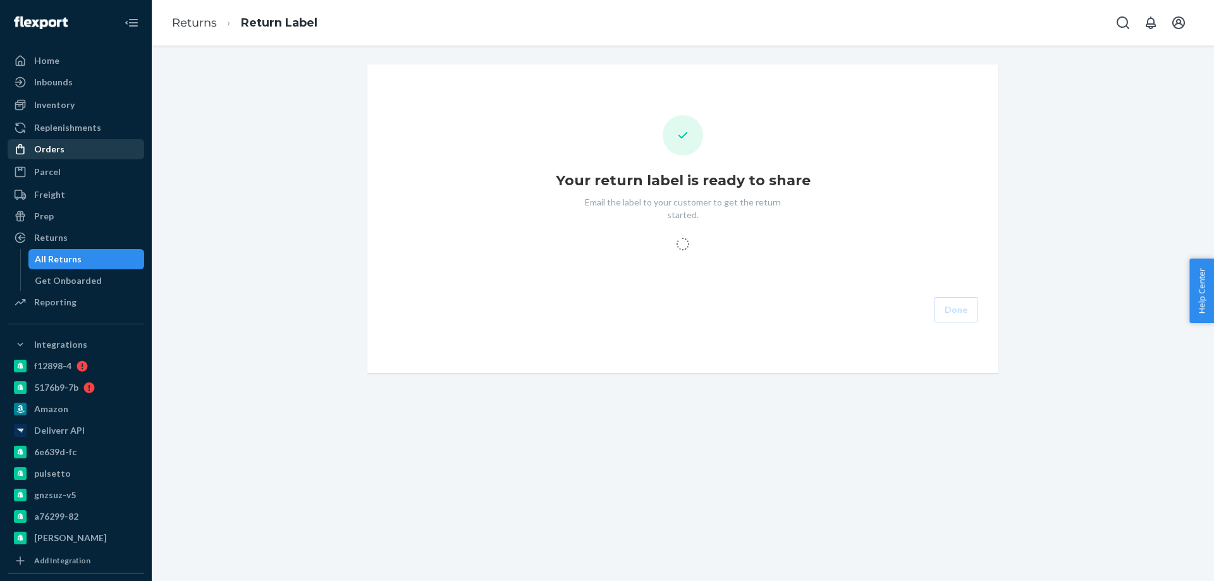
click at [75, 152] on div "Orders" at bounding box center [76, 149] width 134 height 18
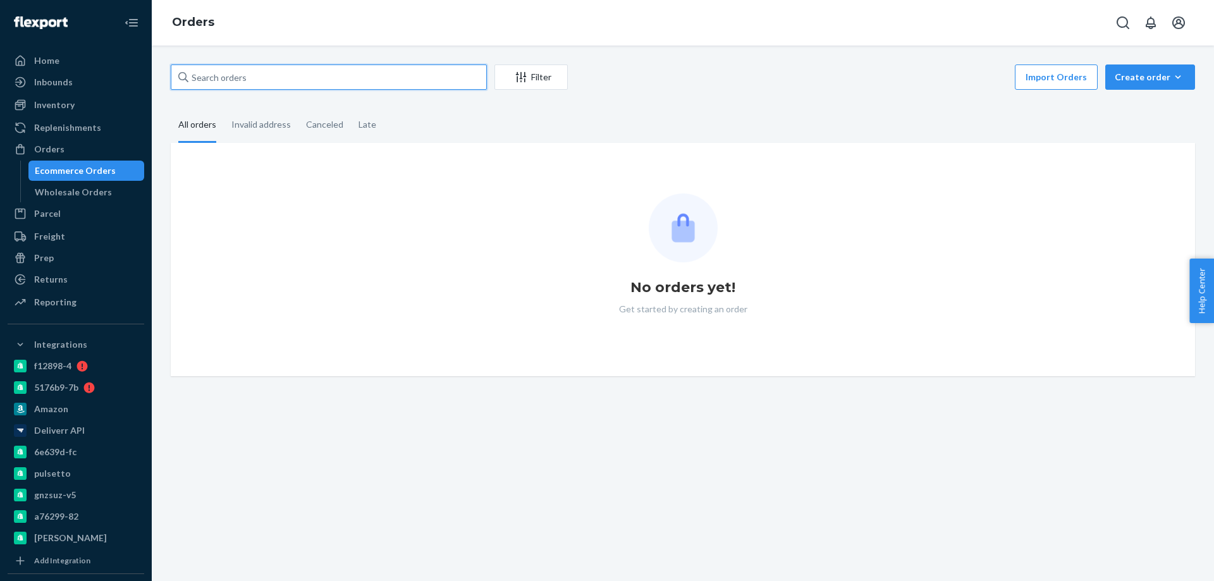
click at [233, 81] on input "text" at bounding box center [329, 77] width 316 height 25
paste input "4057324"
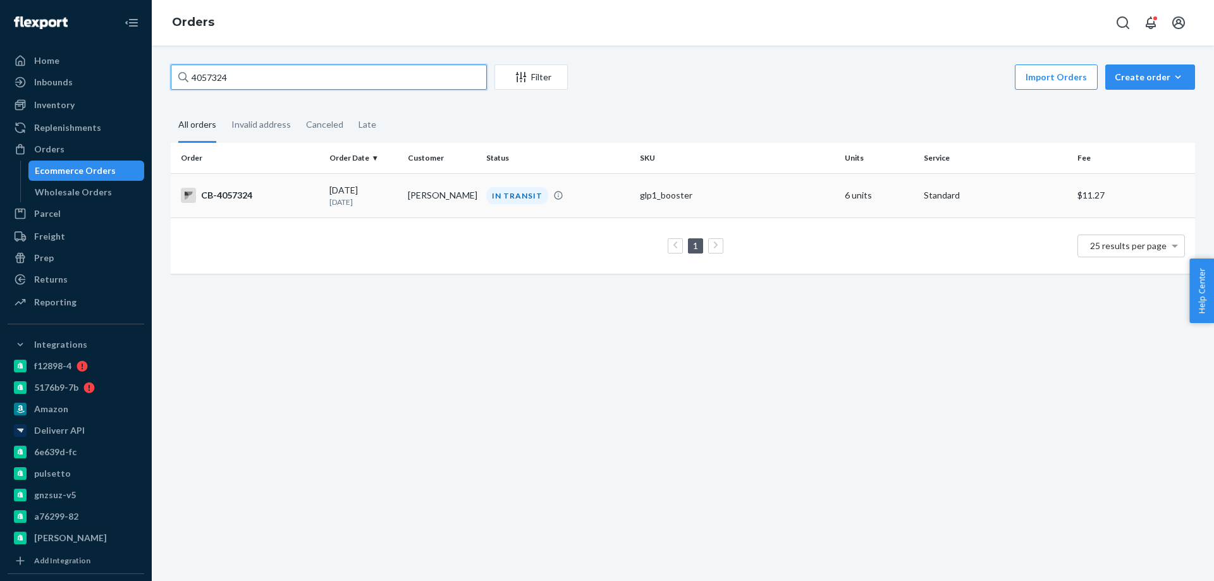
type input "4057324"
click at [421, 202] on td "Nina Eary" at bounding box center [442, 195] width 78 height 44
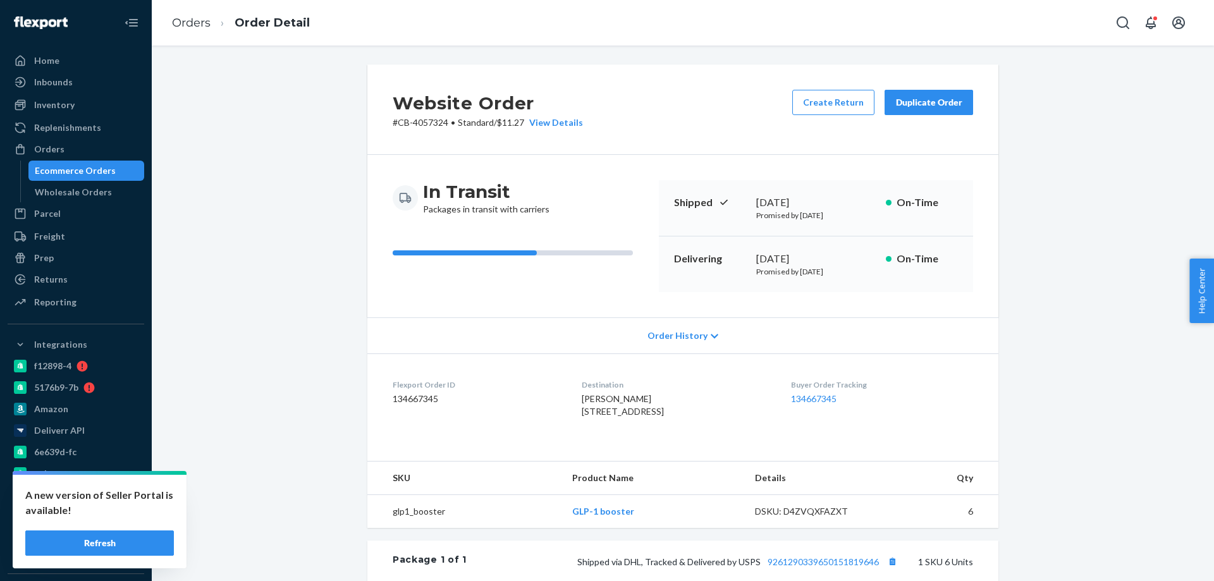
click at [82, 163] on div "Ecommerce Orders" at bounding box center [87, 171] width 114 height 18
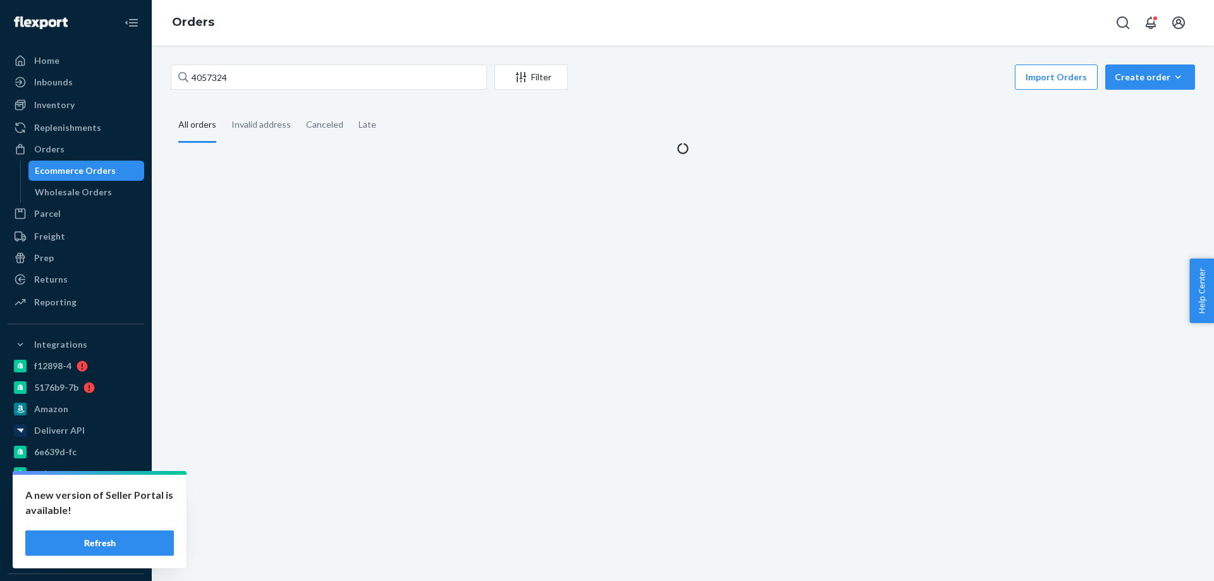
click at [118, 538] on button "Refresh" at bounding box center [99, 543] width 149 height 25
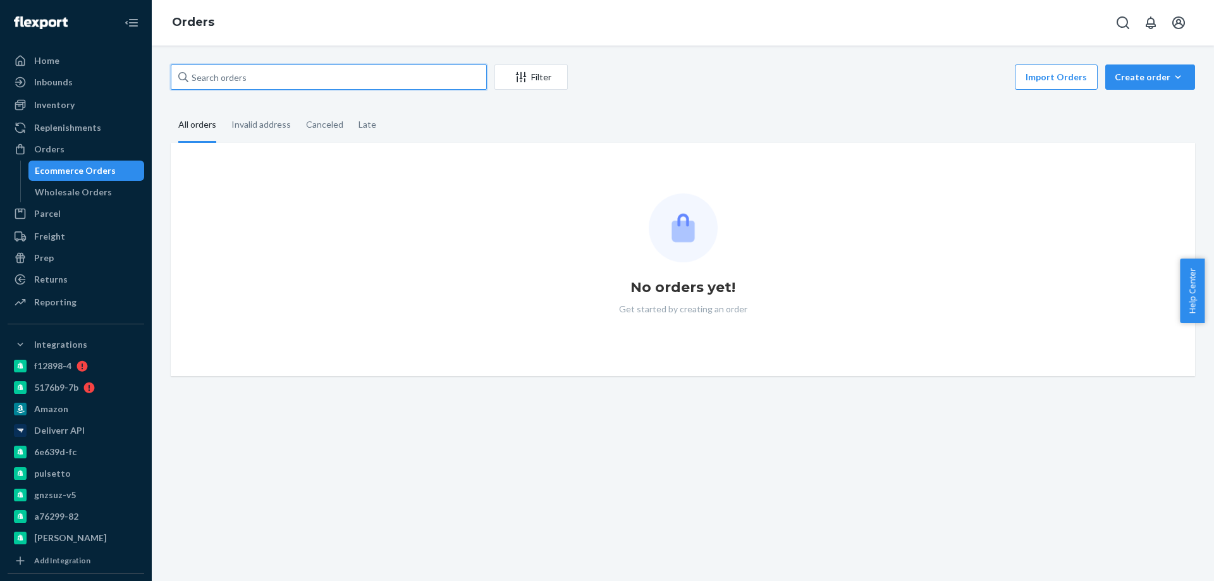
click at [269, 69] on input "text" at bounding box center [329, 77] width 316 height 25
paste input "[PERSON_NAME]"
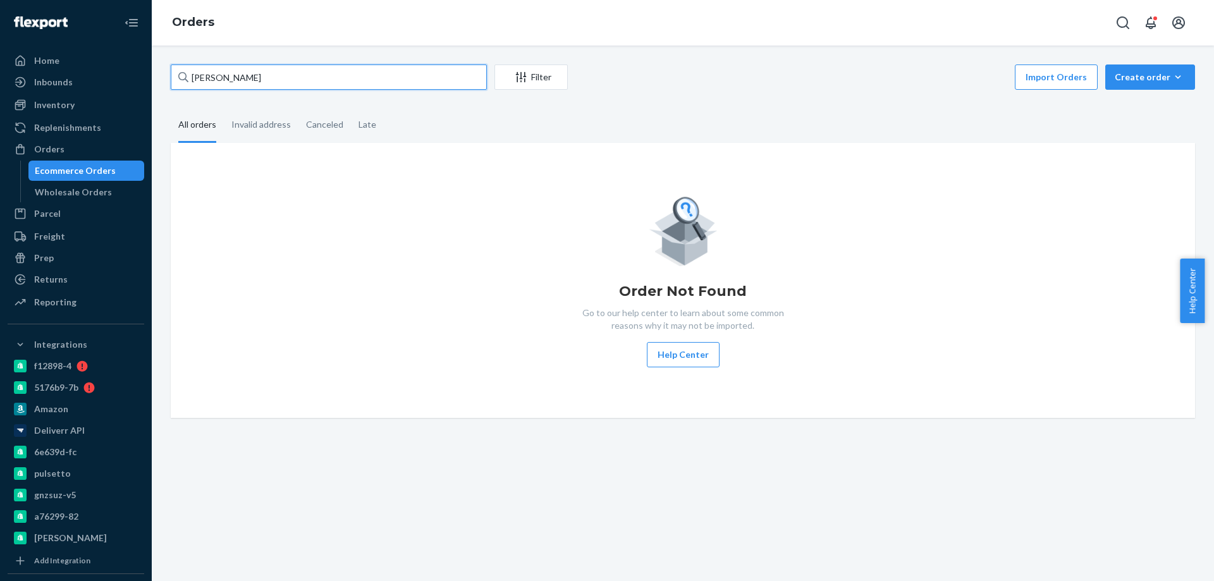
drag, startPoint x: 323, startPoint y: 75, endPoint x: 65, endPoint y: 50, distance: 259.8
click at [113, 60] on div "Home Inbounds Shipping Plans Problems Inventory Products Branded Packaging Repl…" at bounding box center [607, 290] width 1214 height 581
paste input "'"
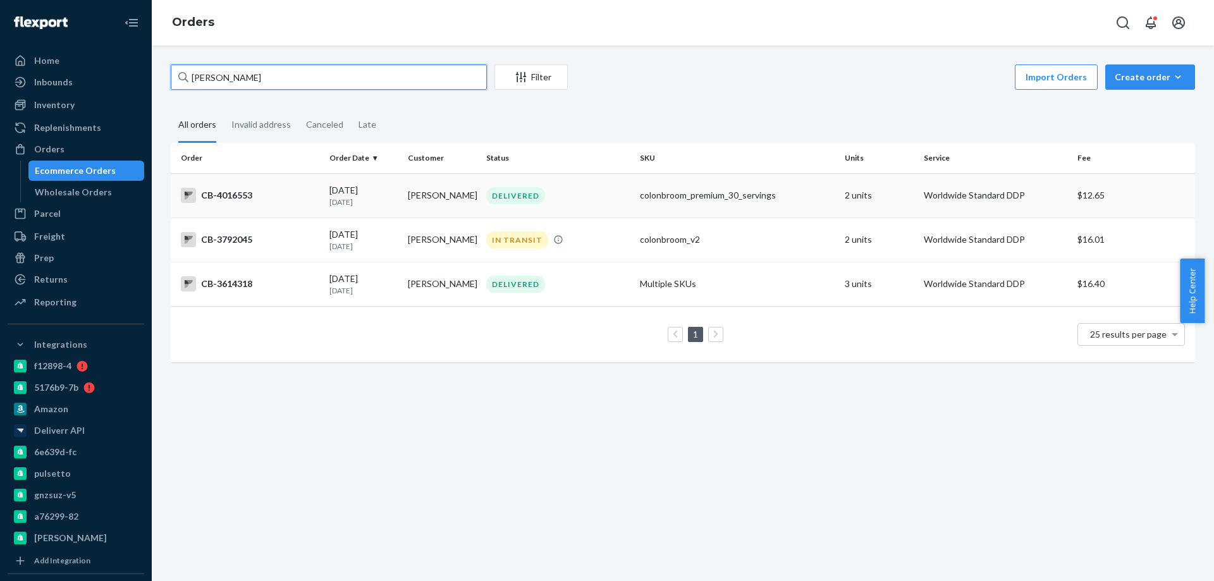
type input "[PERSON_NAME]"
click at [391, 199] on p "[DATE]" at bounding box center [363, 202] width 68 height 11
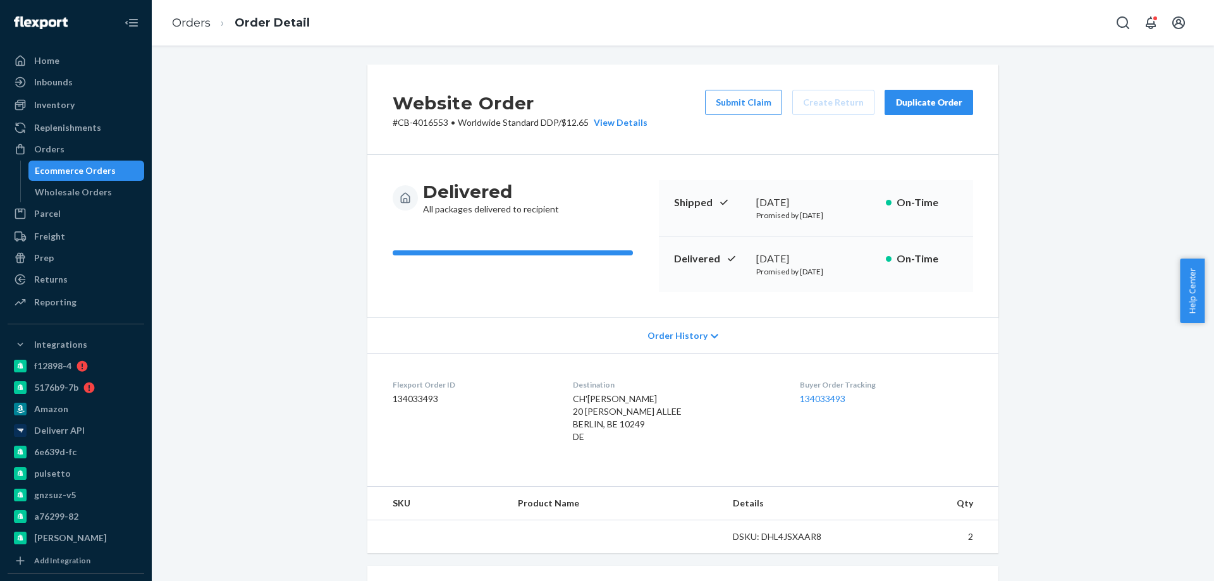
click at [429, 124] on p "# CB-4016553 • Worldwide Standard DDP / $12.65 View Details" at bounding box center [520, 122] width 255 height 13
copy p "4016553"
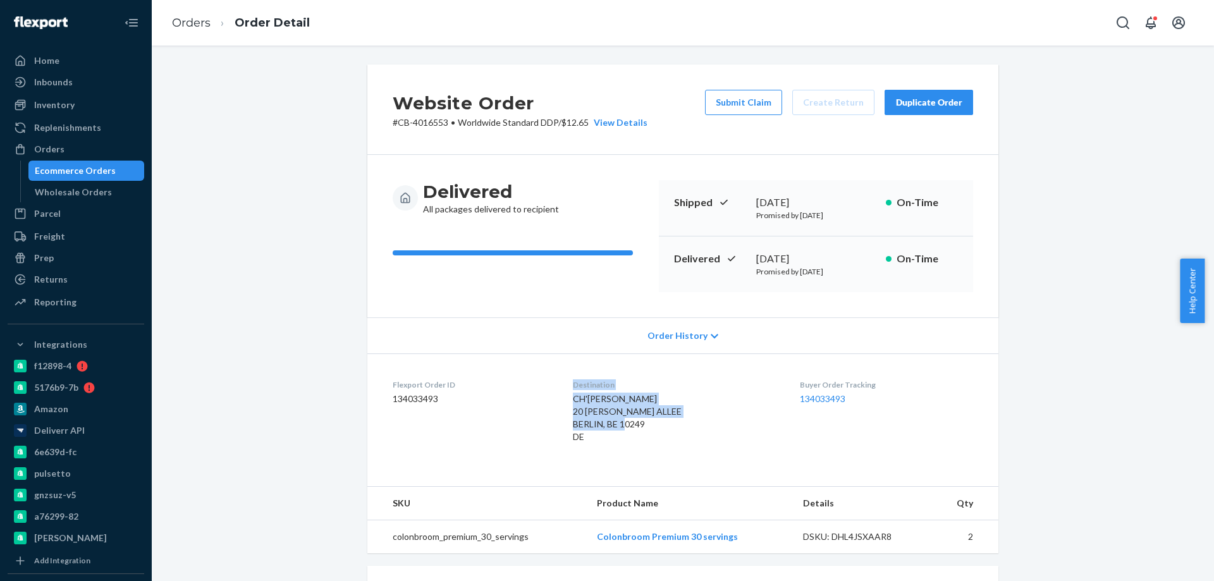
drag, startPoint x: 590, startPoint y: 439, endPoint x: 546, endPoint y: 420, distance: 47.6
click at [546, 418] on dl "Flexport Order ID 134033493 Destination CH'[PERSON_NAME] 20 [PERSON_NAME] ALLEE…" at bounding box center [682, 414] width 631 height 120
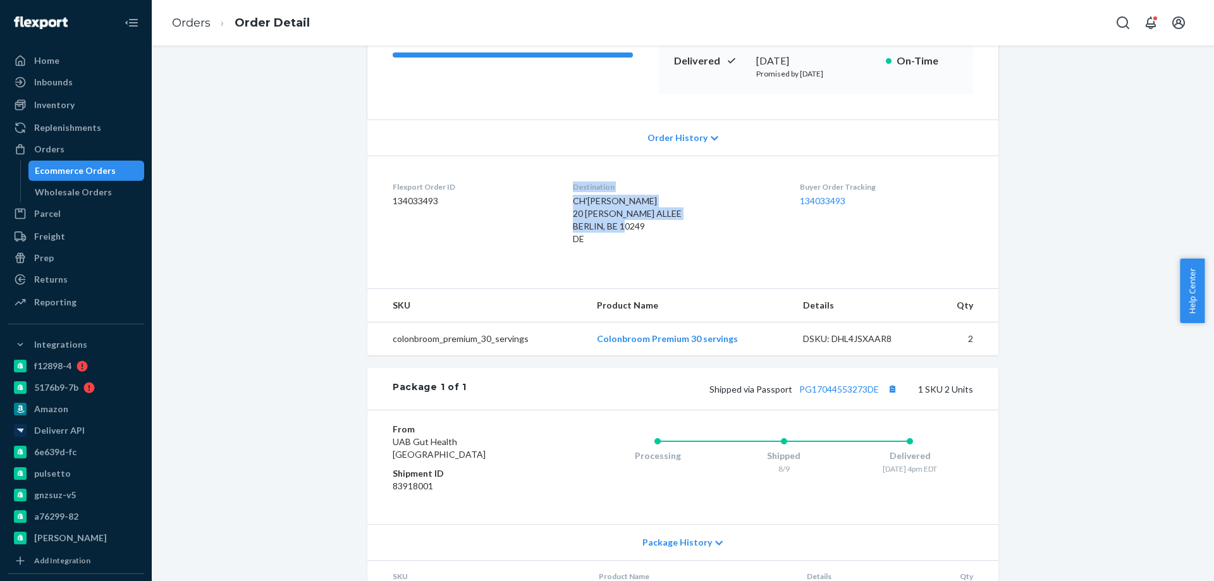
scroll to position [253, 0]
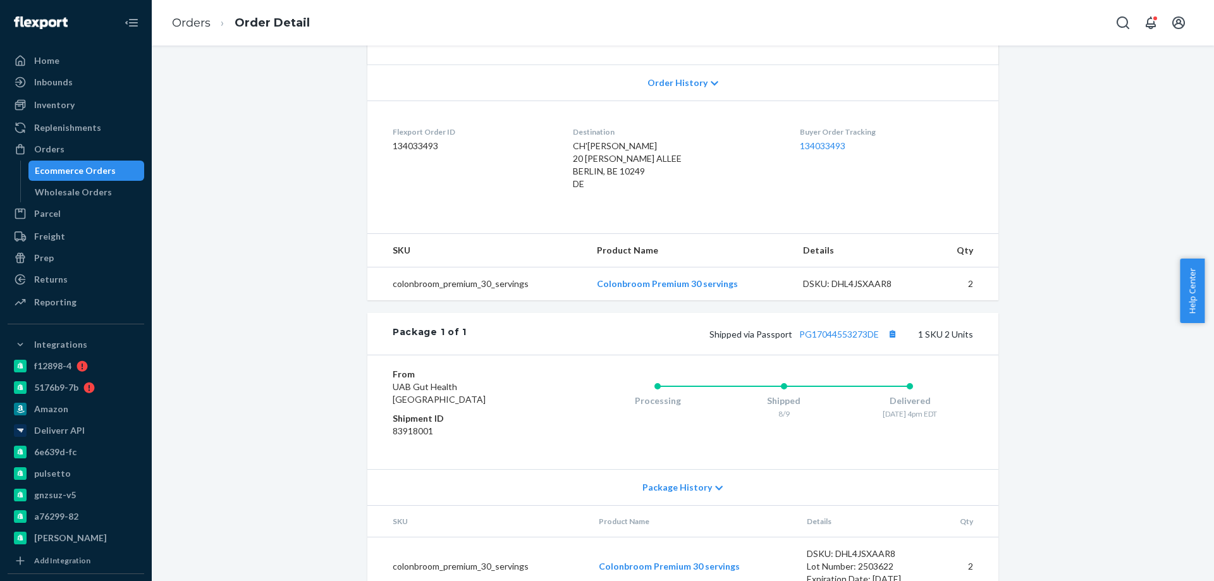
click at [302, 232] on div "Website Order # CB-4016553 • Worldwide Standard DDP / $12.65 View Details Submi…" at bounding box center [682, 211] width 1043 height 799
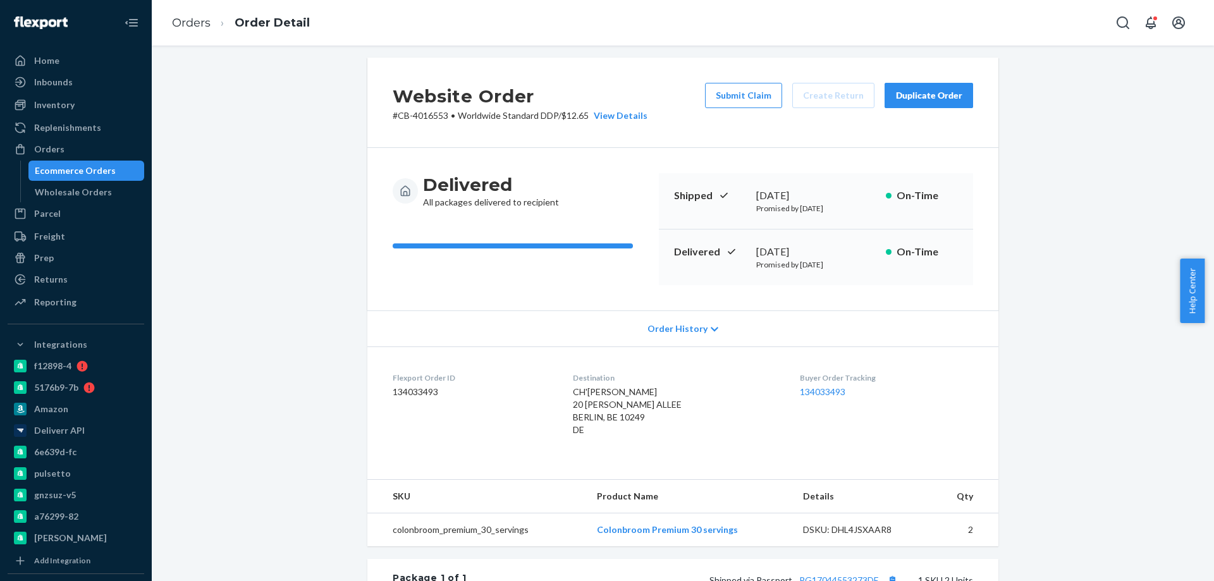
scroll to position [0, 0]
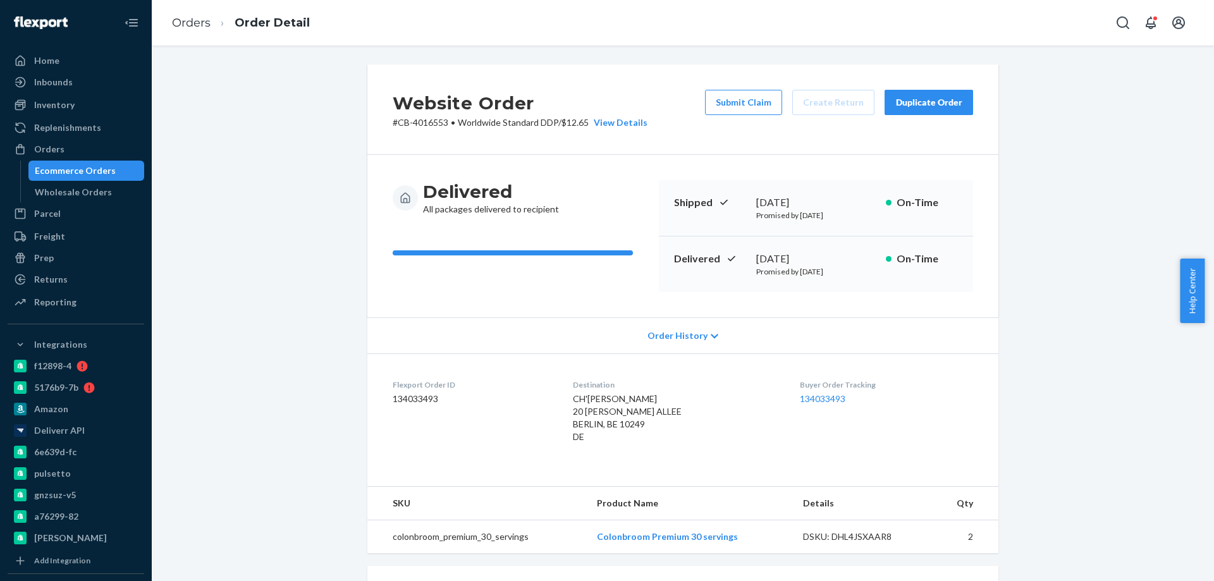
click at [102, 164] on div "Ecommerce Orders" at bounding box center [75, 170] width 81 height 13
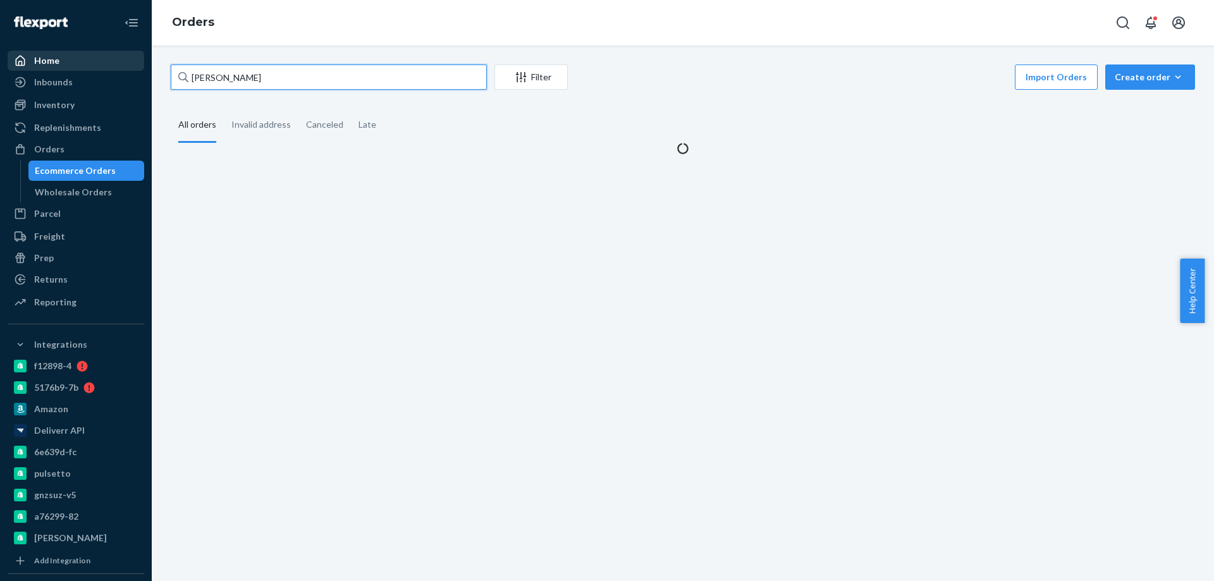
drag, startPoint x: 186, startPoint y: 74, endPoint x: 77, endPoint y: 64, distance: 109.9
click at [89, 66] on div "Home Inbounds Shipping Plans Problems Inventory Products Branded Packaging Repl…" at bounding box center [607, 290] width 1214 height 581
paste input "3945083"
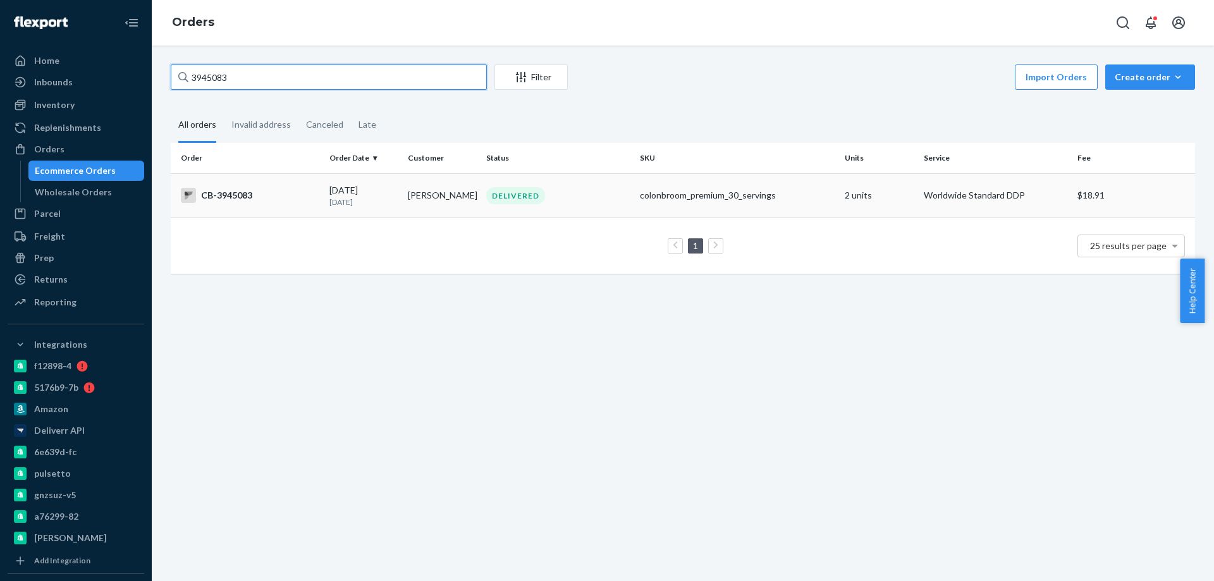
type input "3945083"
click at [437, 198] on td "[PERSON_NAME]" at bounding box center [442, 195] width 78 height 44
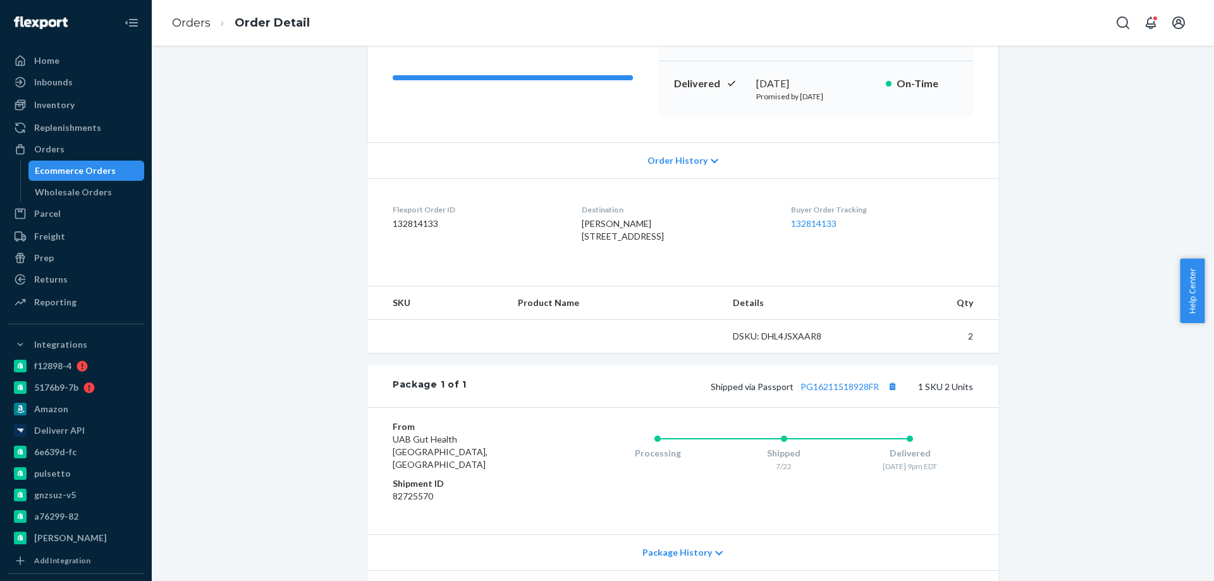
scroll to position [190, 0]
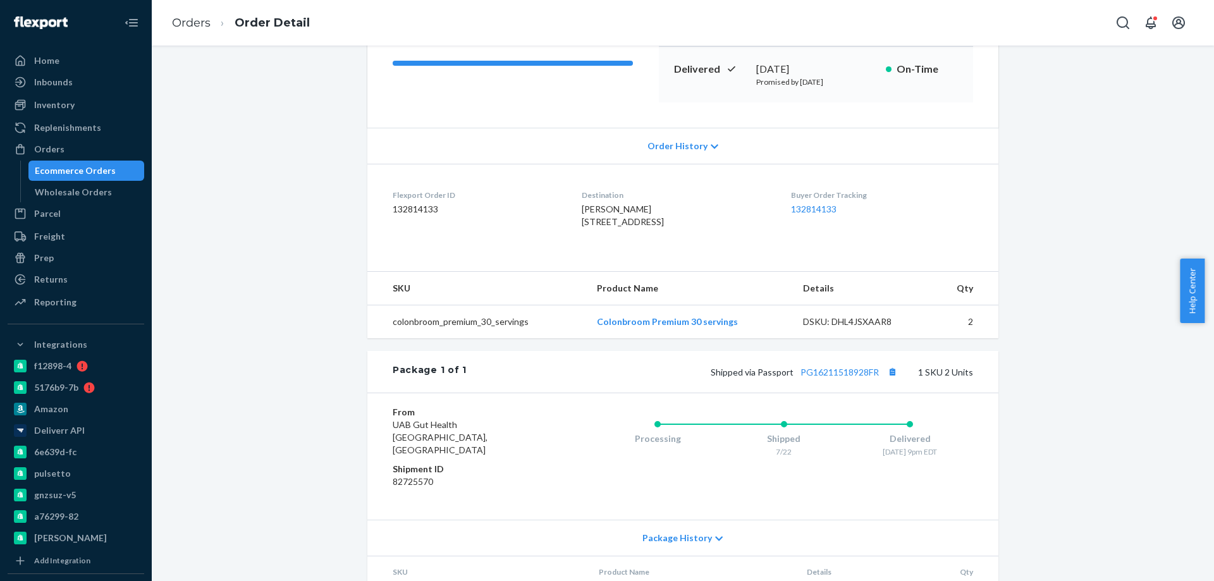
click at [68, 180] on div "Ecommerce Orders Wholesale Orders" at bounding box center [82, 182] width 125 height 42
click at [85, 169] on div "Ecommerce Orders" at bounding box center [75, 170] width 81 height 13
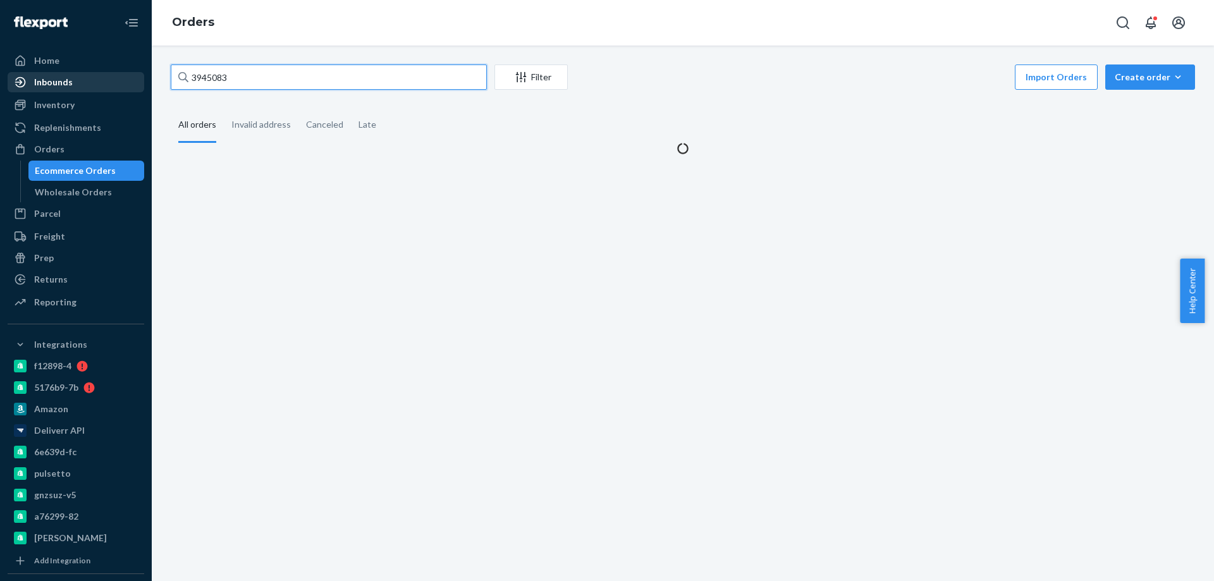
click at [97, 89] on div "Home Inbounds Shipping Plans Problems Inventory Products Branded Packaging Repl…" at bounding box center [607, 290] width 1214 height 581
paste input "4047045"
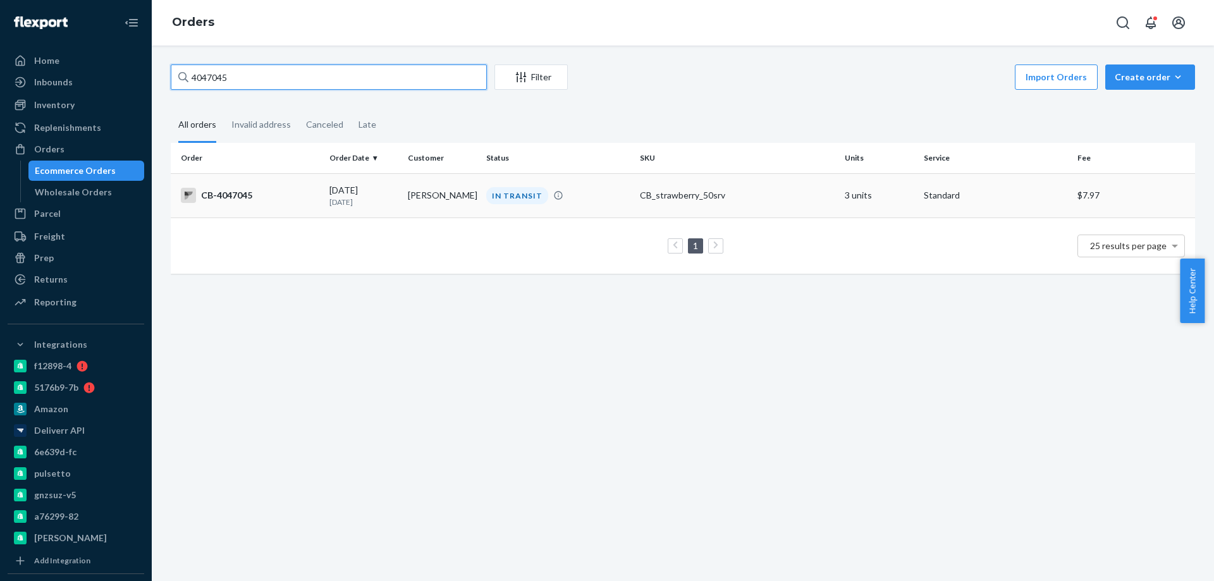
type input "4047045"
click at [398, 205] on td "[DATE] [DATE]" at bounding box center [363, 195] width 78 height 44
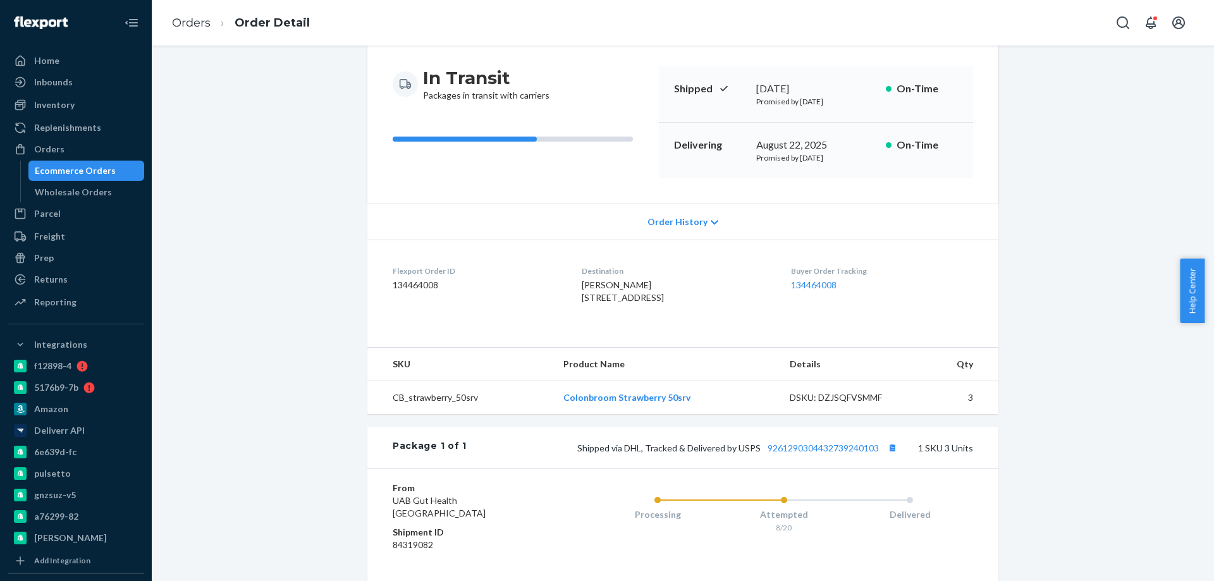
scroll to position [253, 0]
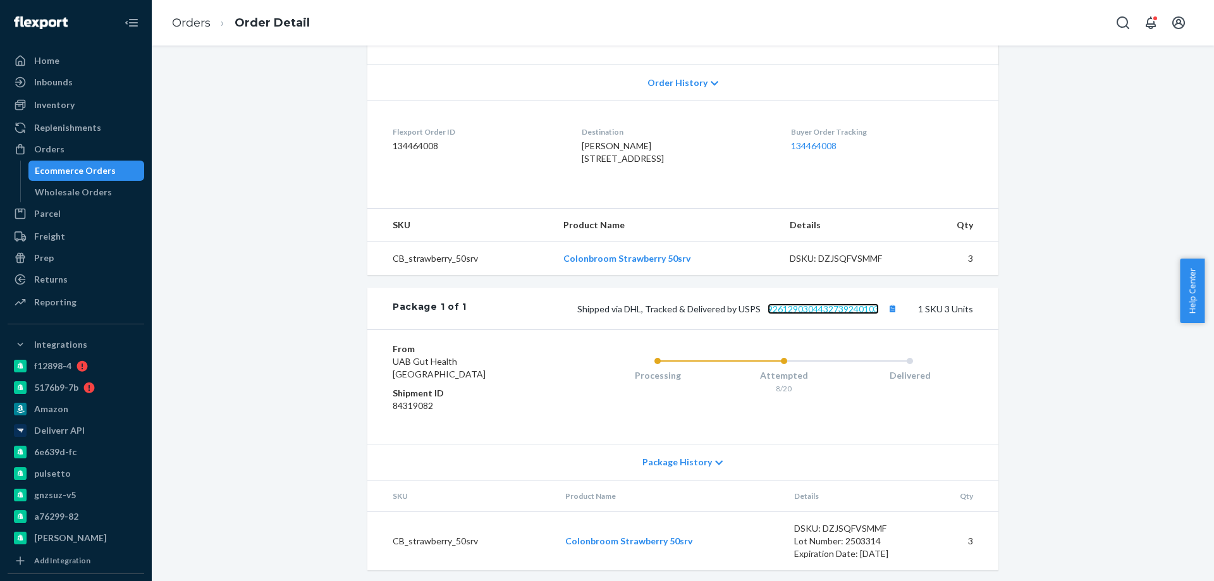
click at [815, 314] on link "9261290304432739240103" at bounding box center [823, 309] width 111 height 11
click at [100, 160] on div "Orders Ecommerce Orders Wholesale Orders" at bounding box center [76, 170] width 137 height 63
click at [75, 171] on div "Ecommerce Orders" at bounding box center [75, 170] width 81 height 13
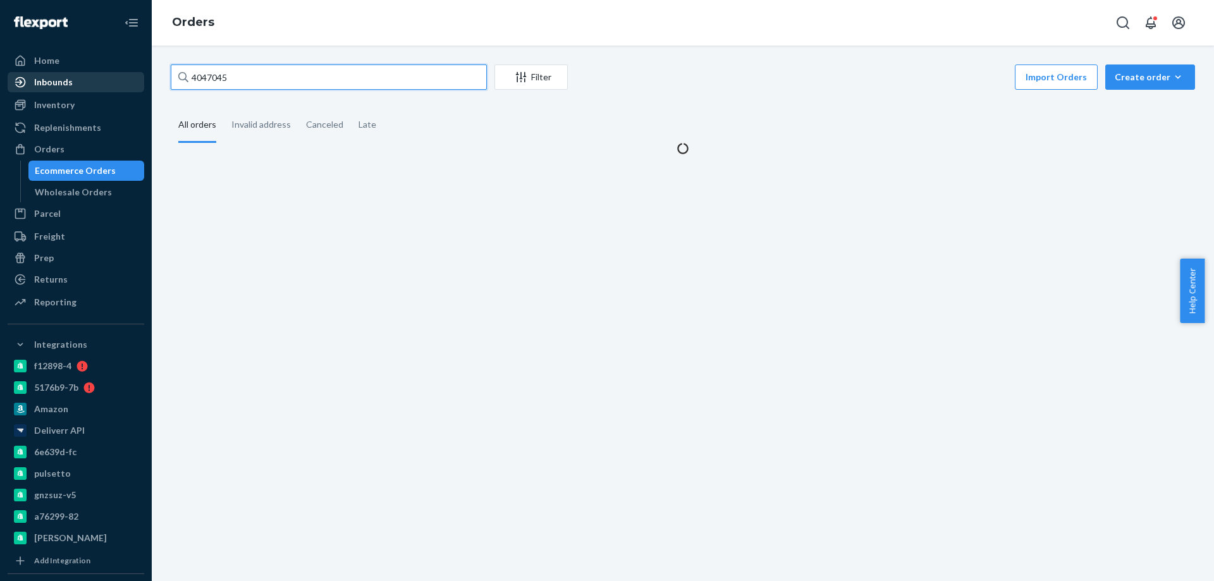
drag, startPoint x: 250, startPoint y: 83, endPoint x: 63, endPoint y: 72, distance: 187.5
click at [77, 75] on div "Home Inbounds Shipping Plans Problems Inventory Products Branded Packaging Repl…" at bounding box center [607, 290] width 1214 height 581
paste input "55337"
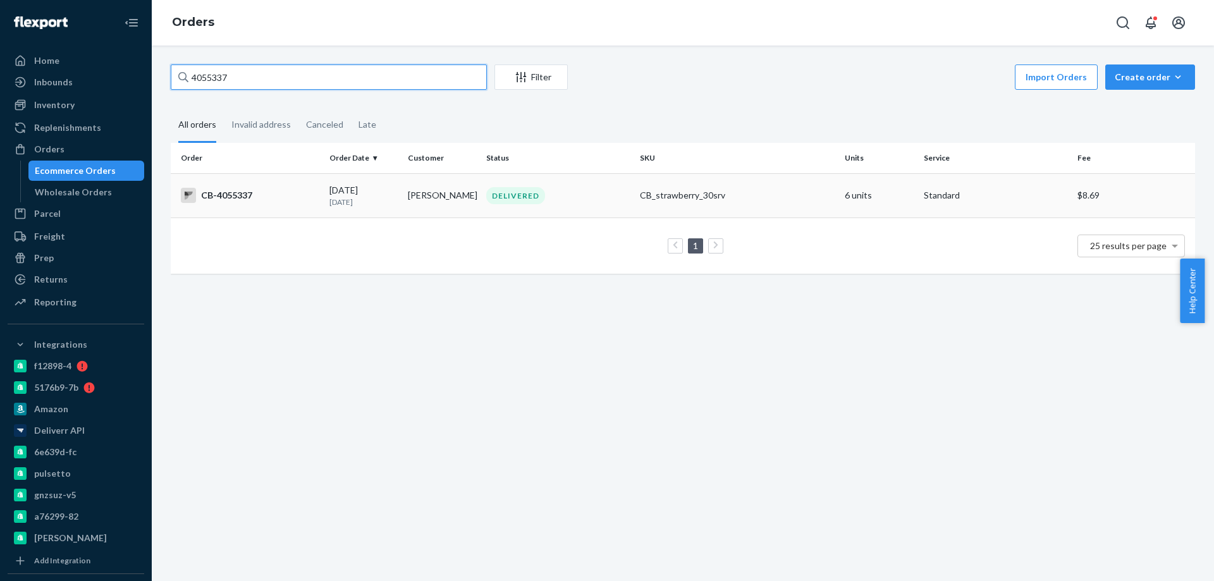
type input "4055337"
click at [430, 199] on td "[PERSON_NAME]" at bounding box center [442, 195] width 78 height 44
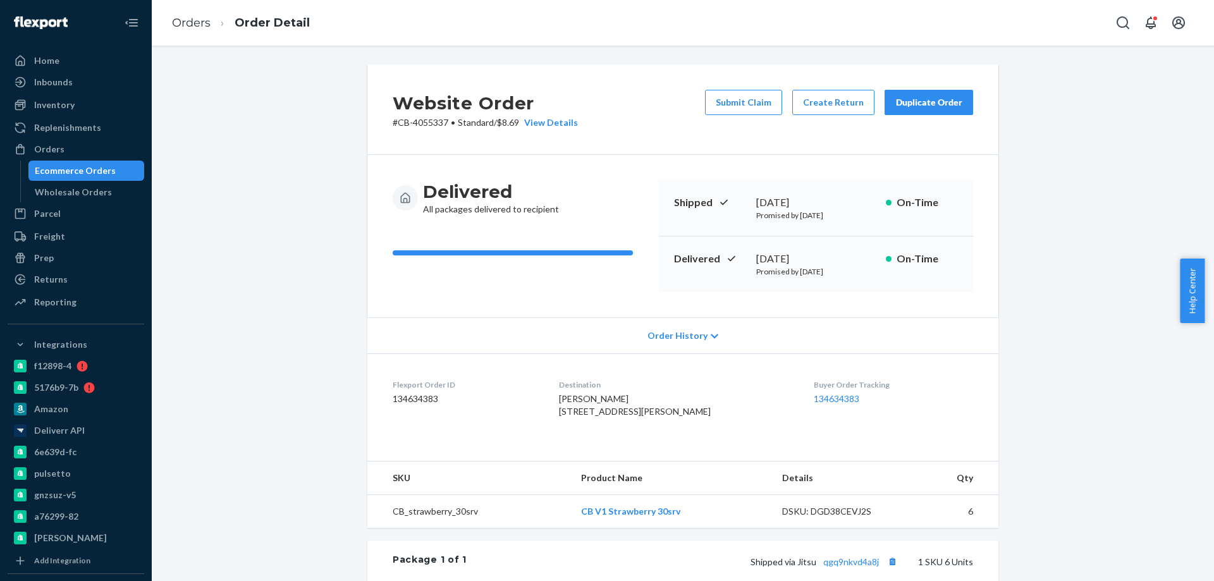
click at [104, 170] on div "Ecommerce Orders" at bounding box center [75, 170] width 81 height 13
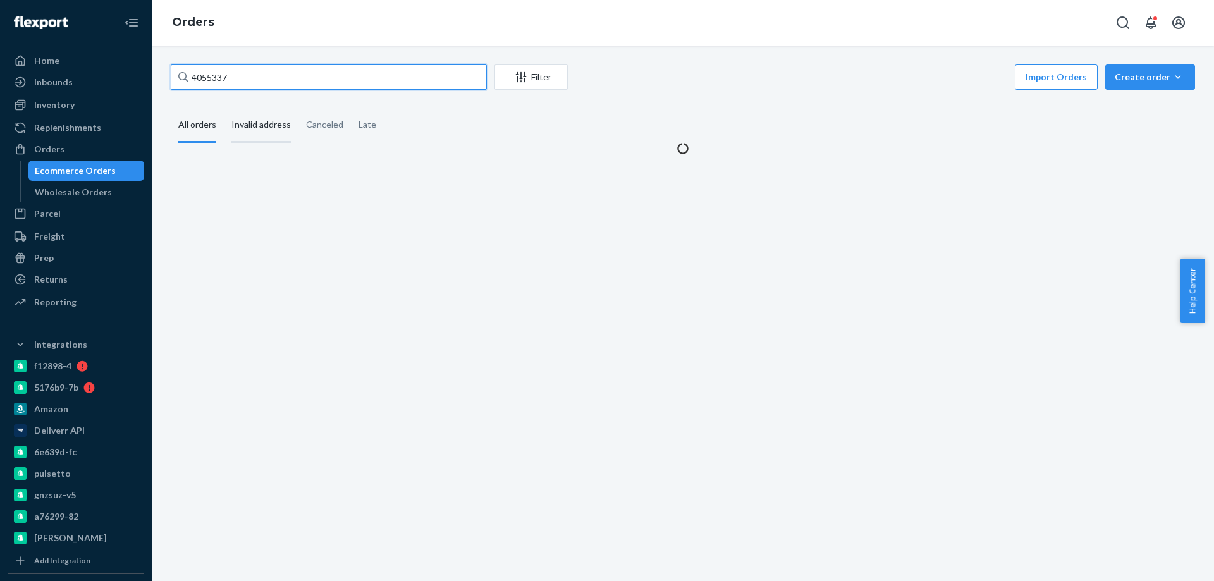
paste input "3401469"
drag, startPoint x: 144, startPoint y: 76, endPoint x: 247, endPoint y: 114, distance: 109.8
click at [94, 76] on div "Home Inbounds Shipping Plans Problems Inventory Products Branded Packaging Repl…" at bounding box center [607, 290] width 1214 height 581
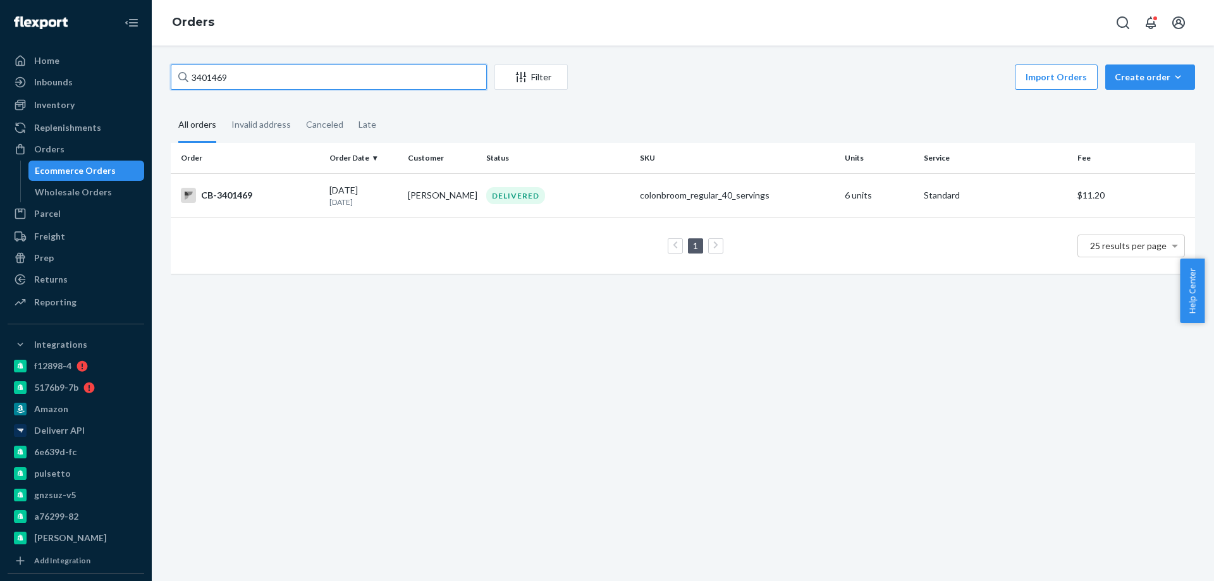
type input "3401469"
click at [415, 187] on td "[PERSON_NAME]" at bounding box center [442, 195] width 78 height 44
